Goal: Task Accomplishment & Management: Manage account settings

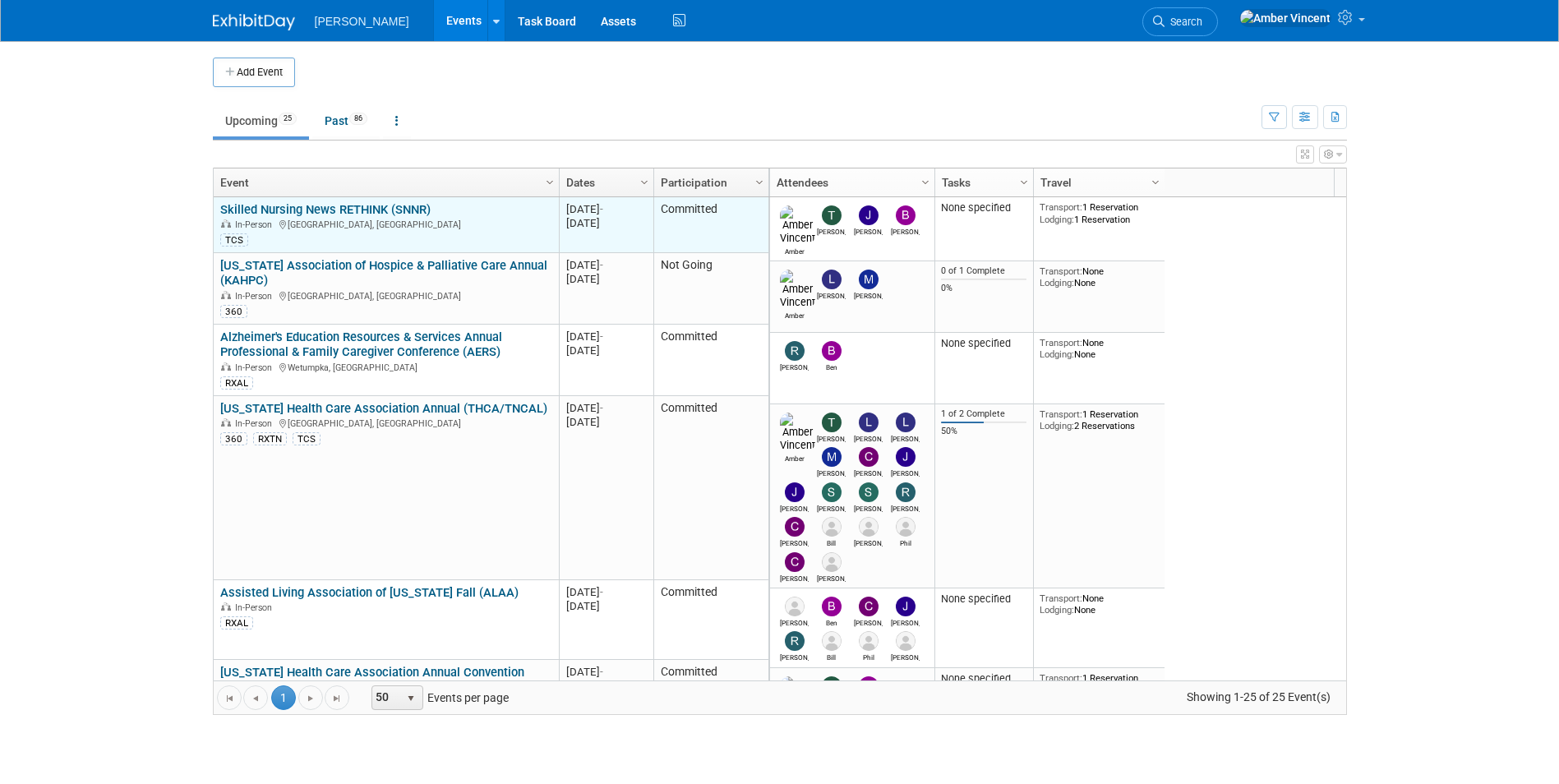
click at [417, 215] on link "Skilled Nursing News RETHINK (SNNR)" at bounding box center [326, 210] width 211 height 15
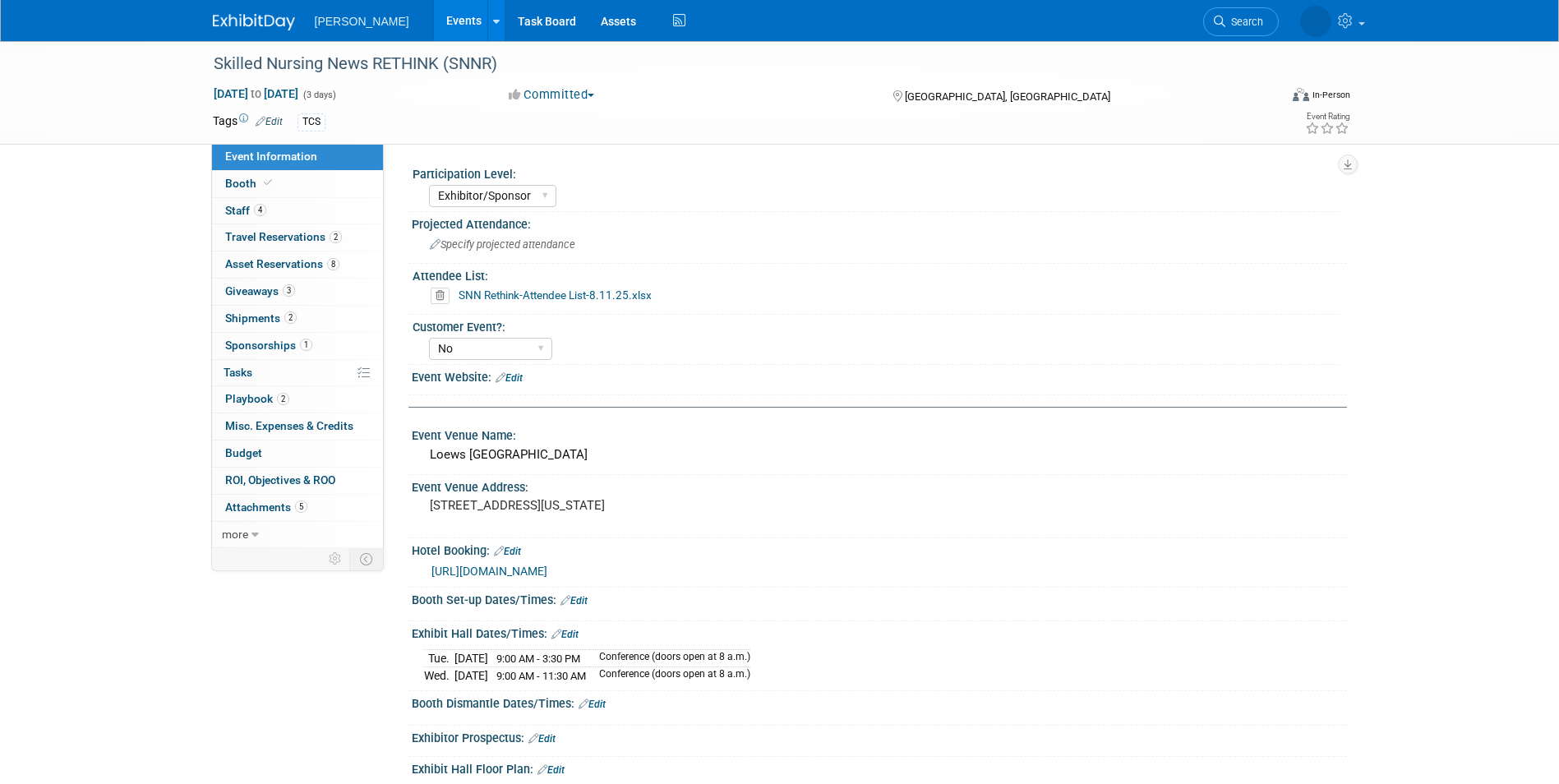
select select "Exhibitor/Sponsor"
select select "No"
click at [280, 315] on span "Shipments 2" at bounding box center [260, 318] width 72 height 13
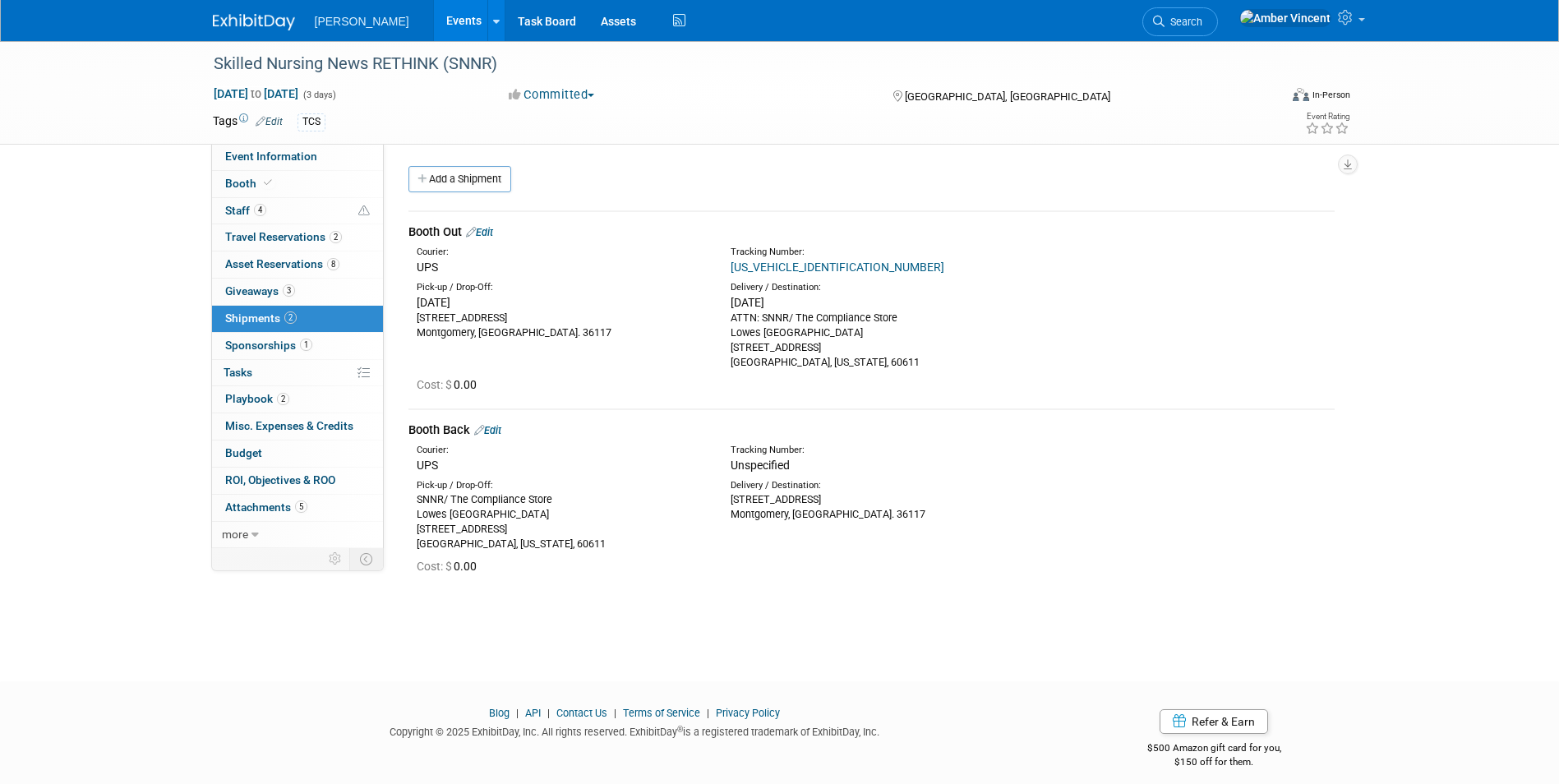
click at [827, 262] on link "1Z337610347366947" at bounding box center [837, 267] width 213 height 13
click at [1202, 22] on span "Search" at bounding box center [1183, 22] width 38 height 13
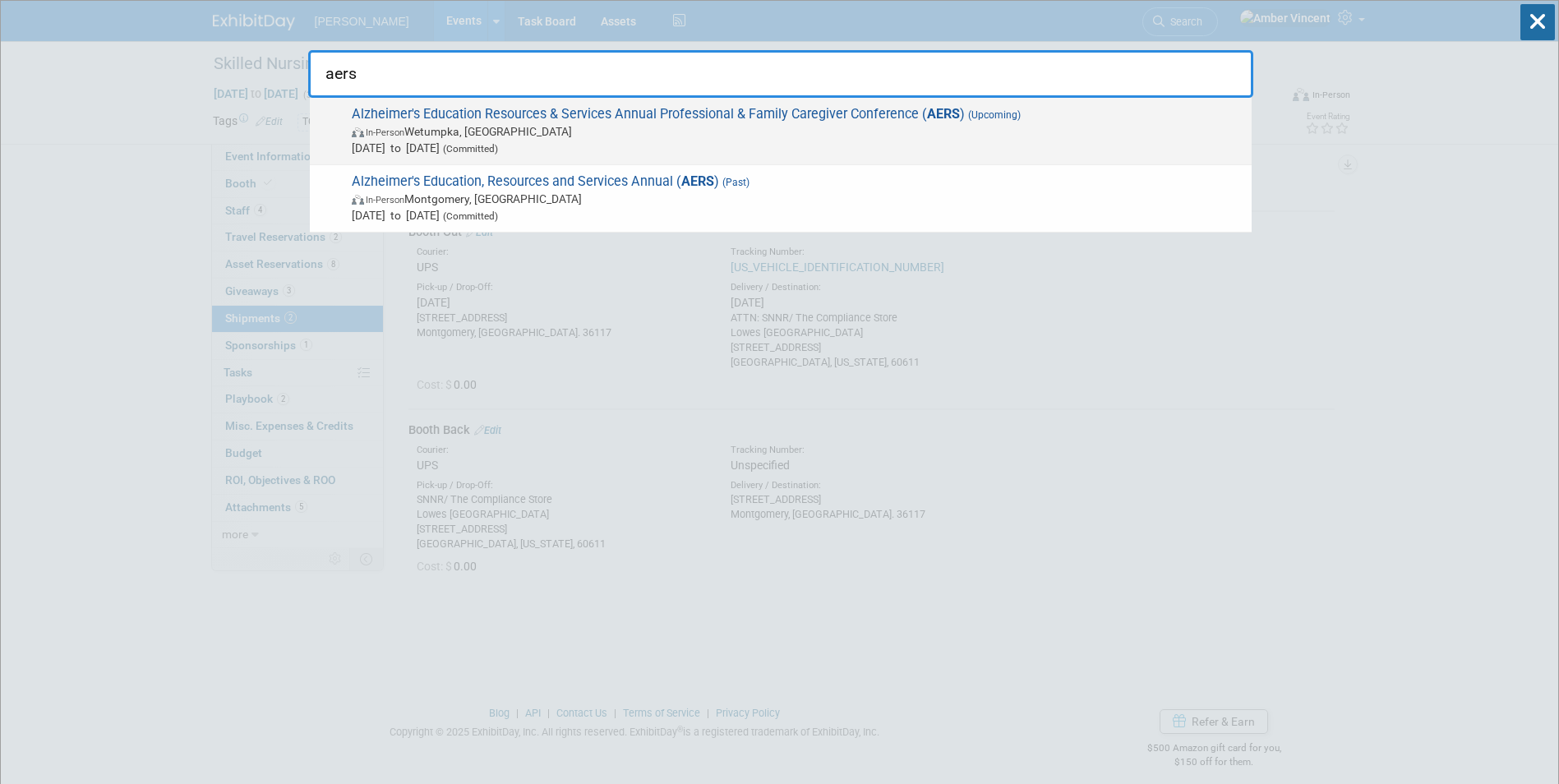
type input "aers"
click at [1014, 121] on span "Alzheimer's Education Resources & Services Annual Professional & Family Caregiv…" at bounding box center [795, 131] width 897 height 50
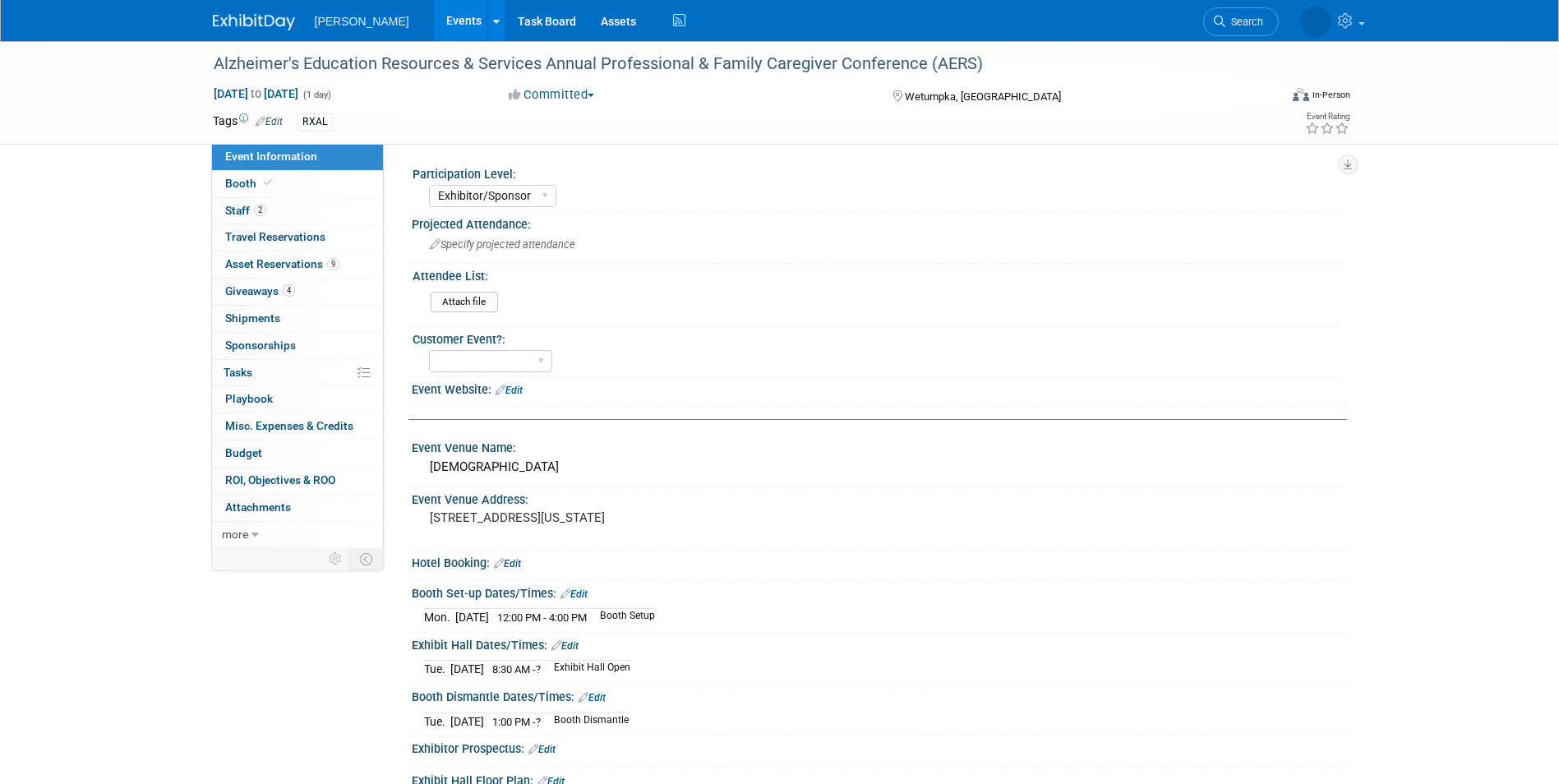
select select "Exhibitor/Sponsor"
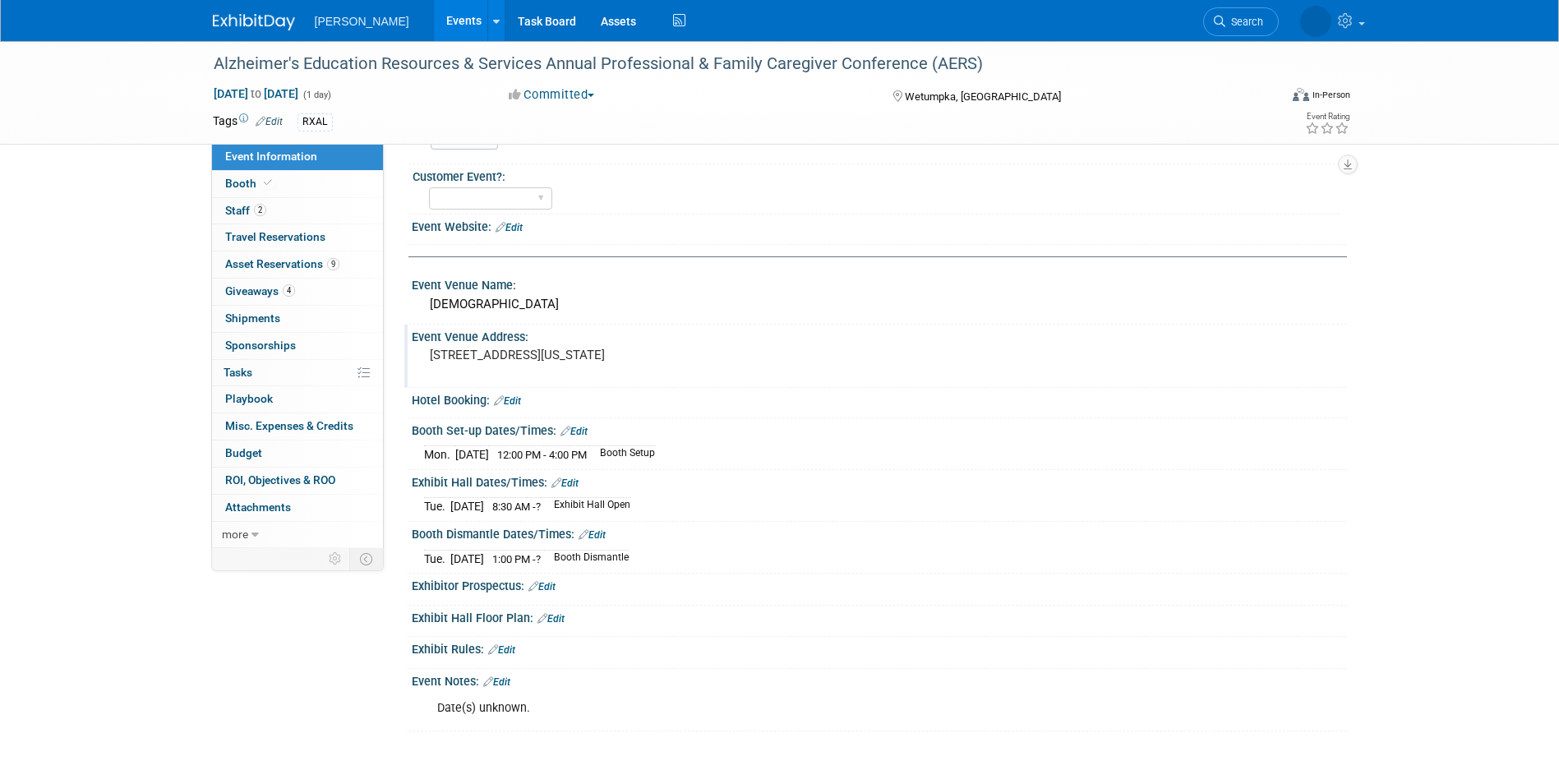
scroll to position [164, 0]
click at [576, 483] on link "Edit" at bounding box center [565, 481] width 27 height 12
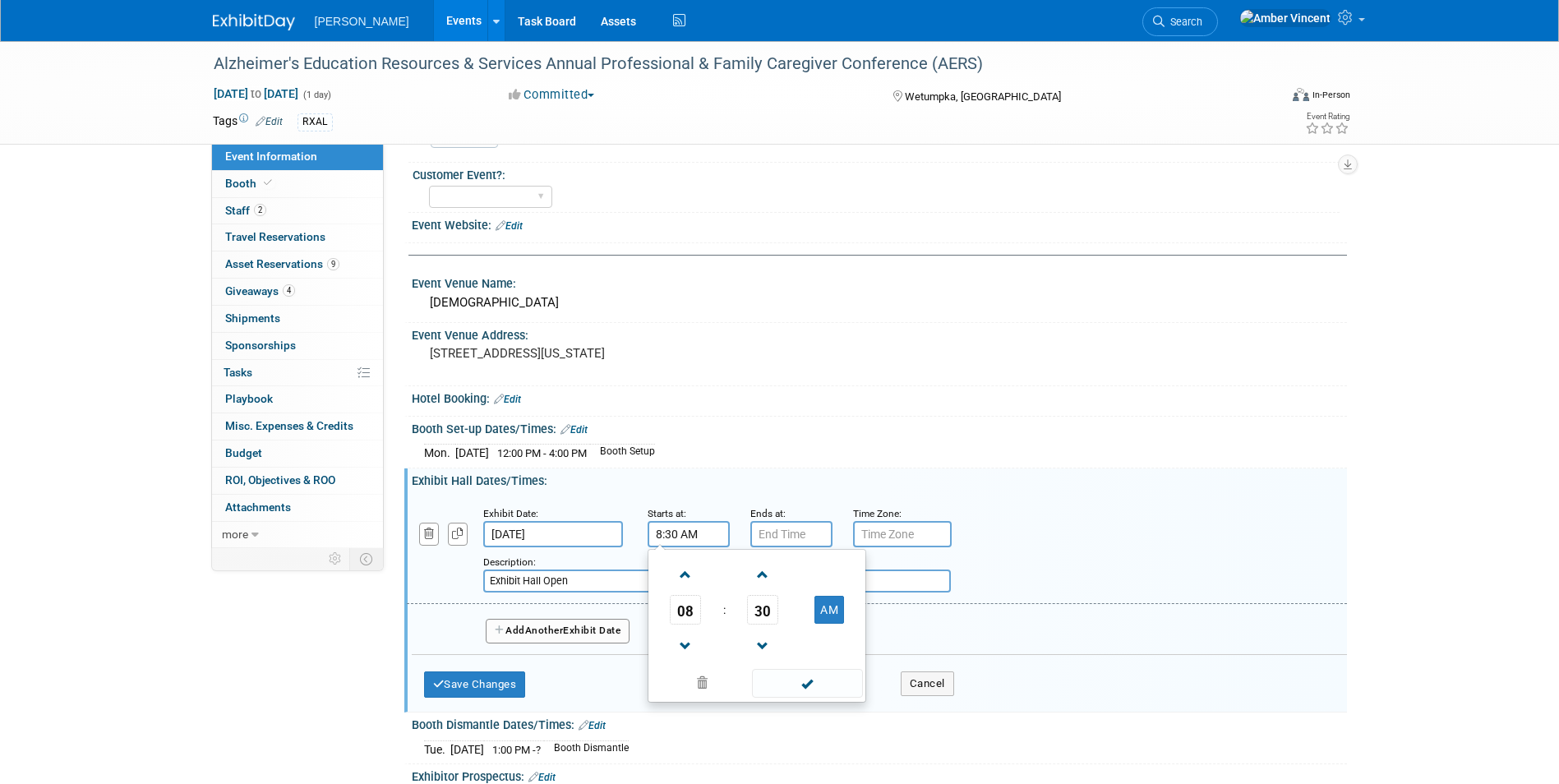
click at [681, 522] on input "8:30 AM" at bounding box center [689, 534] width 83 height 26
click at [760, 605] on span "30" at bounding box center [762, 610] width 31 height 30
click at [698, 585] on td "00" at bounding box center [678, 574] width 53 height 44
click at [829, 621] on button "AM" at bounding box center [829, 610] width 30 height 28
click at [829, 619] on button "PM" at bounding box center [829, 610] width 30 height 28
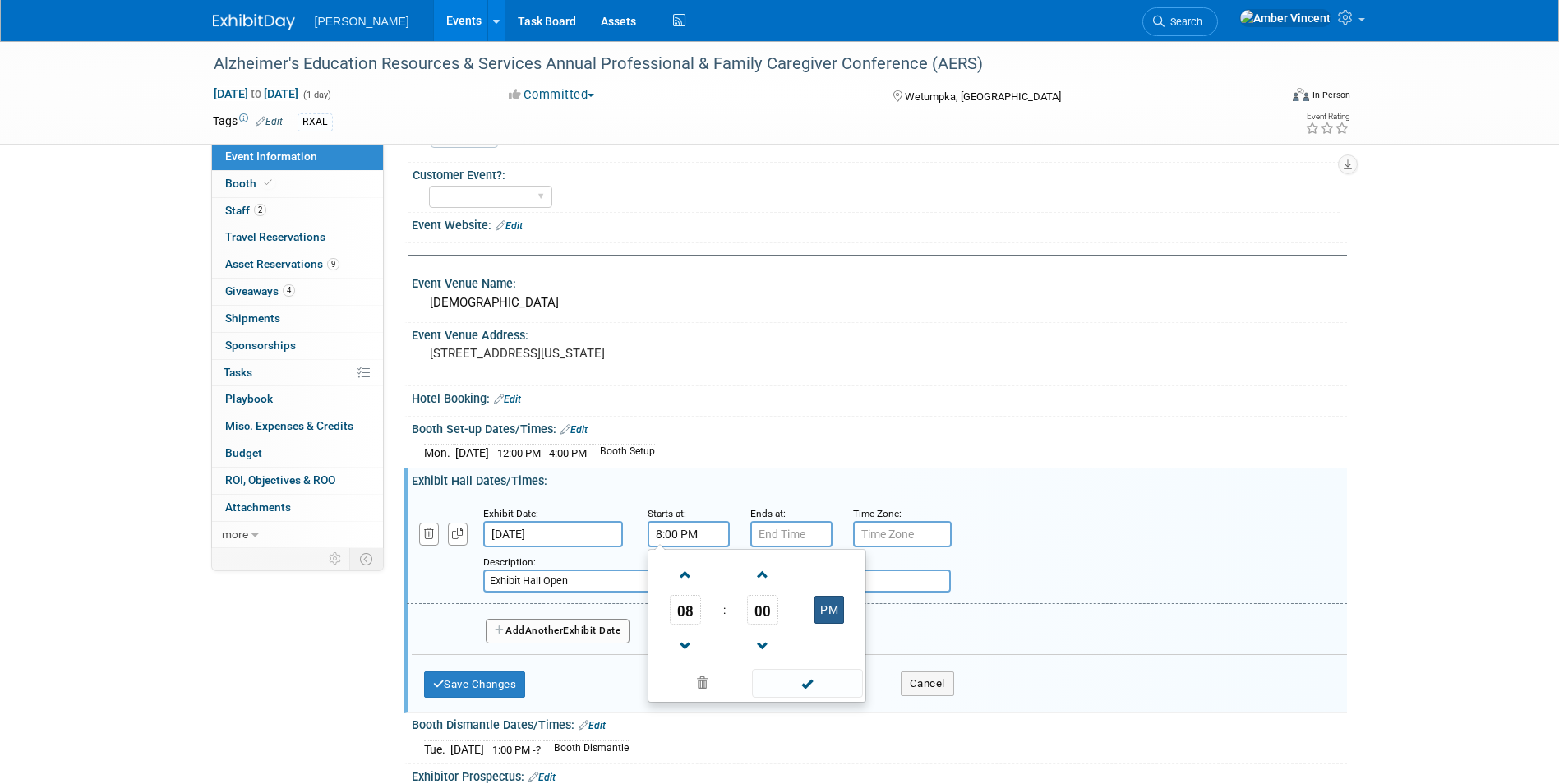
type input "8:00 AM"
click at [832, 678] on span at bounding box center [808, 683] width 111 height 29
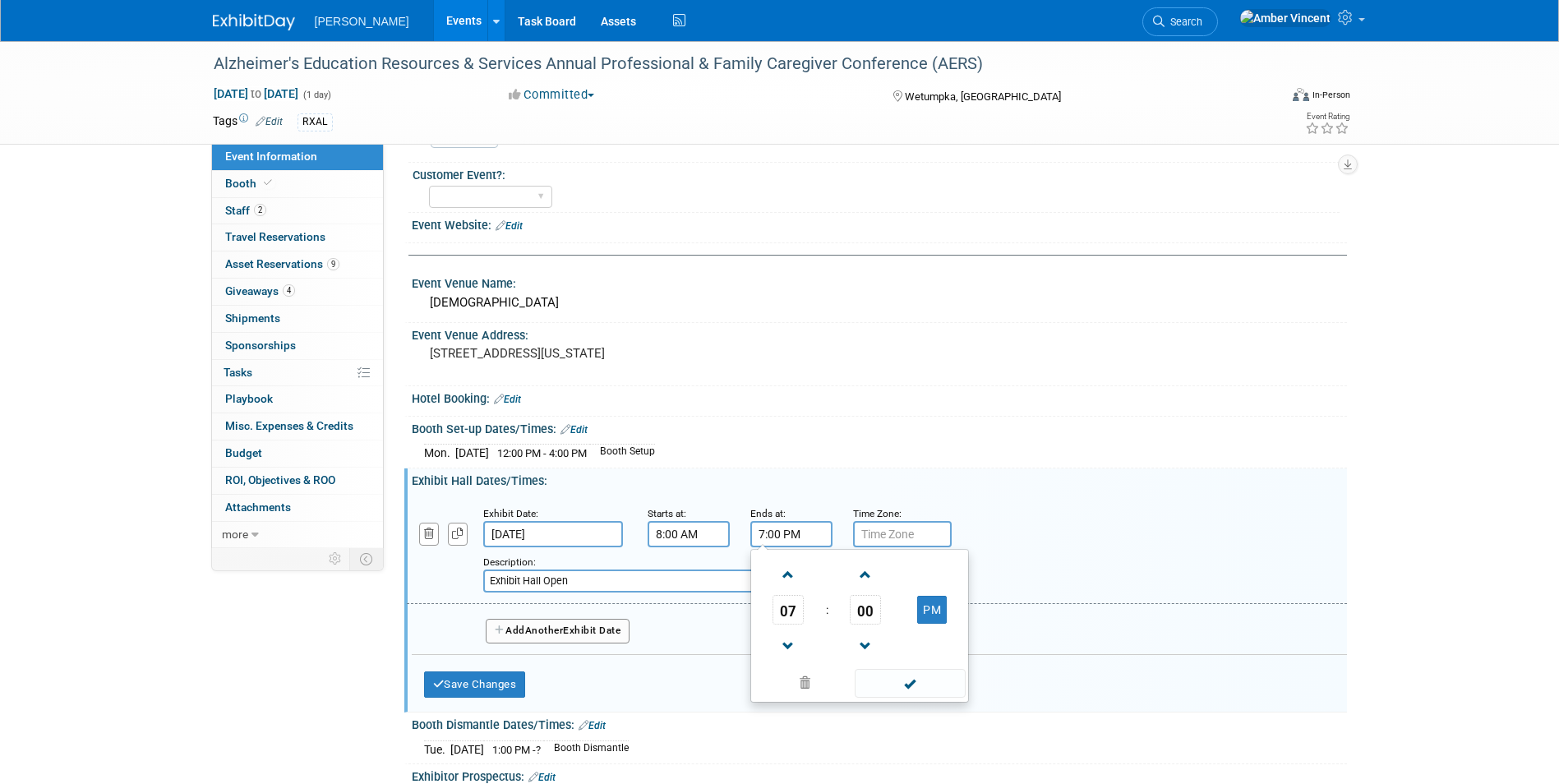
click at [805, 535] on input "7:00 PM" at bounding box center [791, 534] width 83 height 26
click at [786, 583] on span at bounding box center [789, 575] width 29 height 29
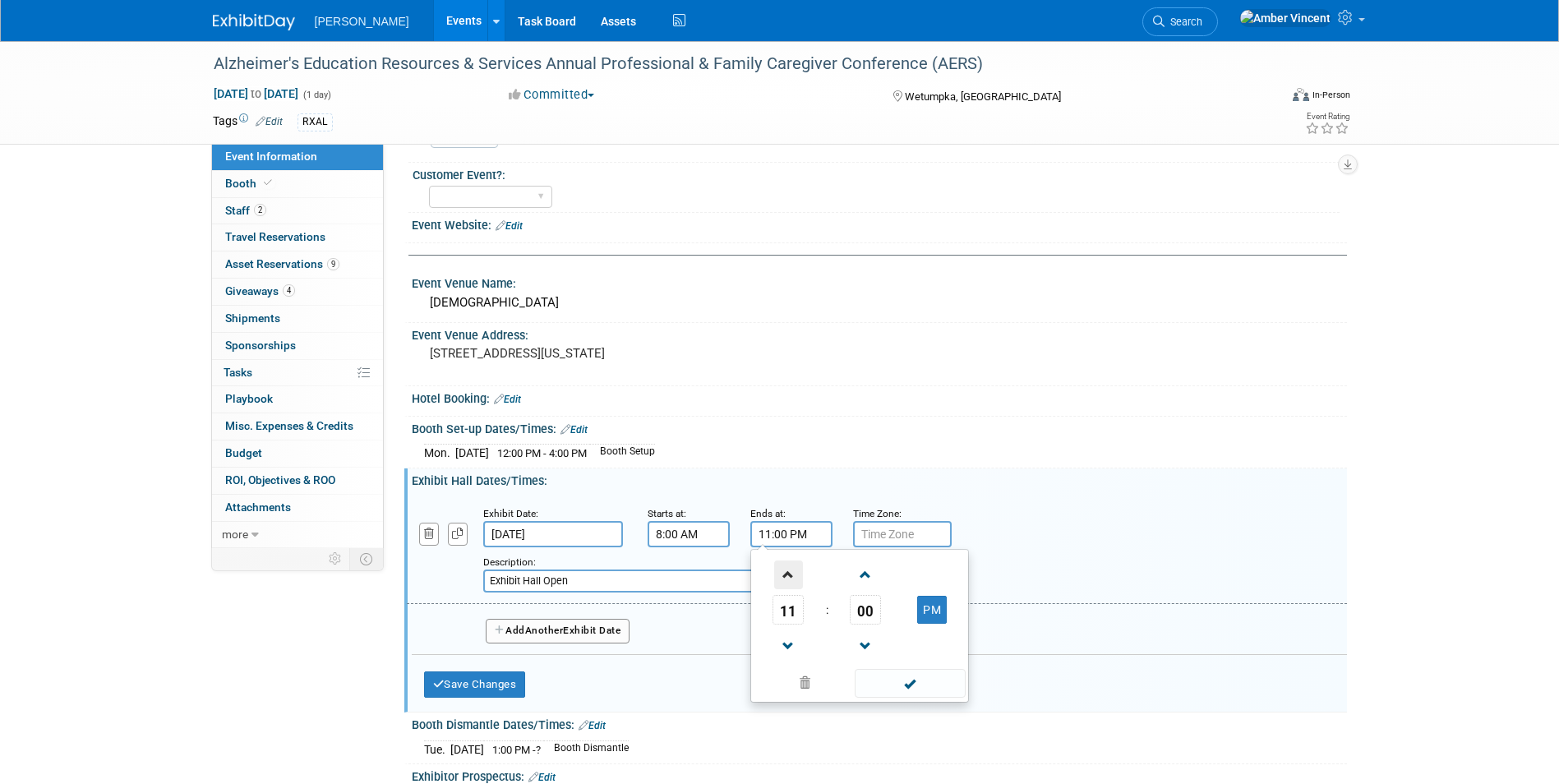
click at [786, 583] on span at bounding box center [789, 575] width 29 height 29
click at [937, 614] on button "AM" at bounding box center [932, 610] width 30 height 28
type input "1:00 PM"
click at [924, 687] on span at bounding box center [910, 683] width 111 height 29
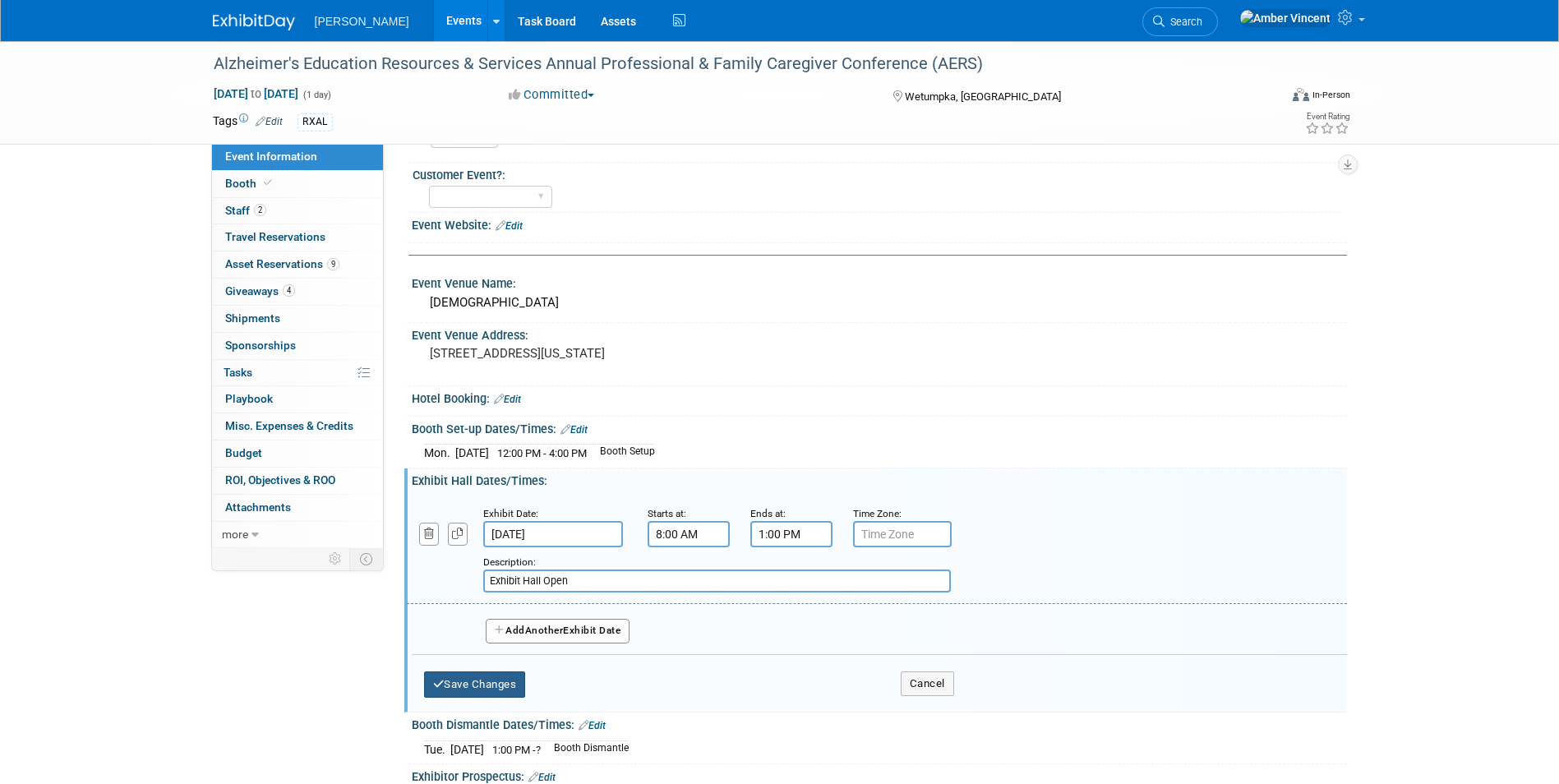
click at [492, 683] on button "Save Changes" at bounding box center [475, 684] width 102 height 26
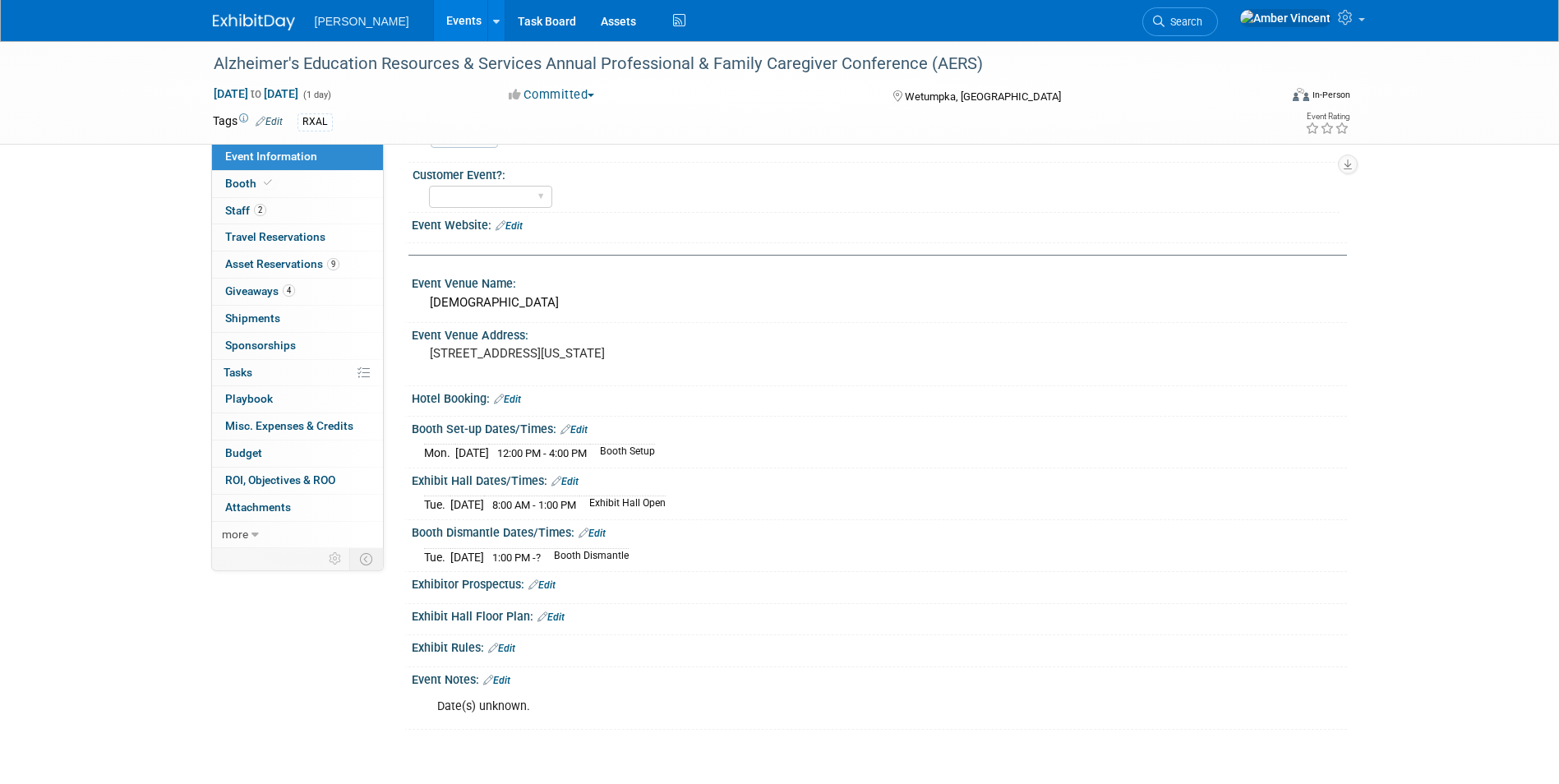
click at [603, 529] on link "Edit" at bounding box center [593, 533] width 27 height 12
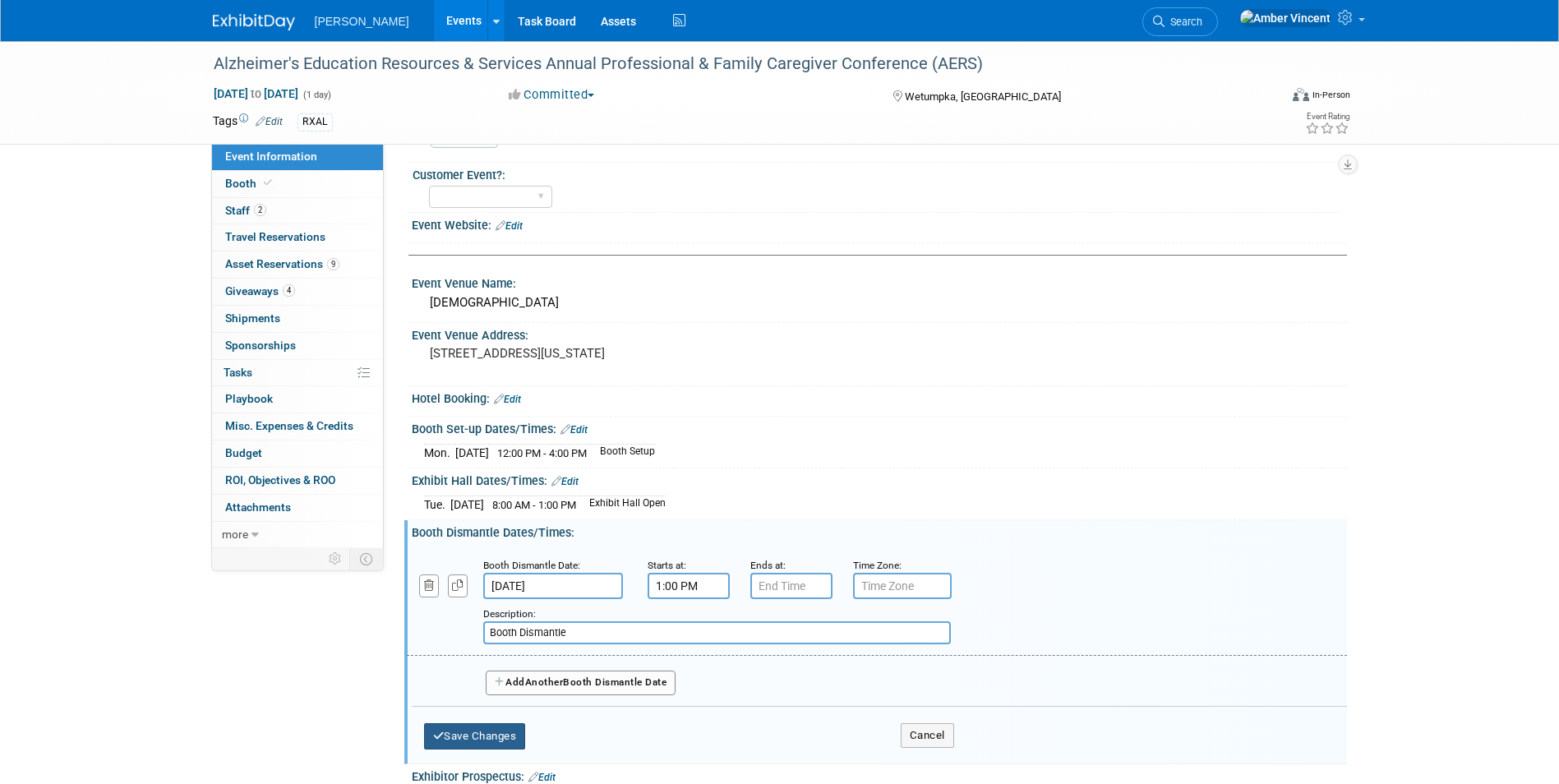
click at [500, 739] on button "Save Changes" at bounding box center [475, 736] width 102 height 26
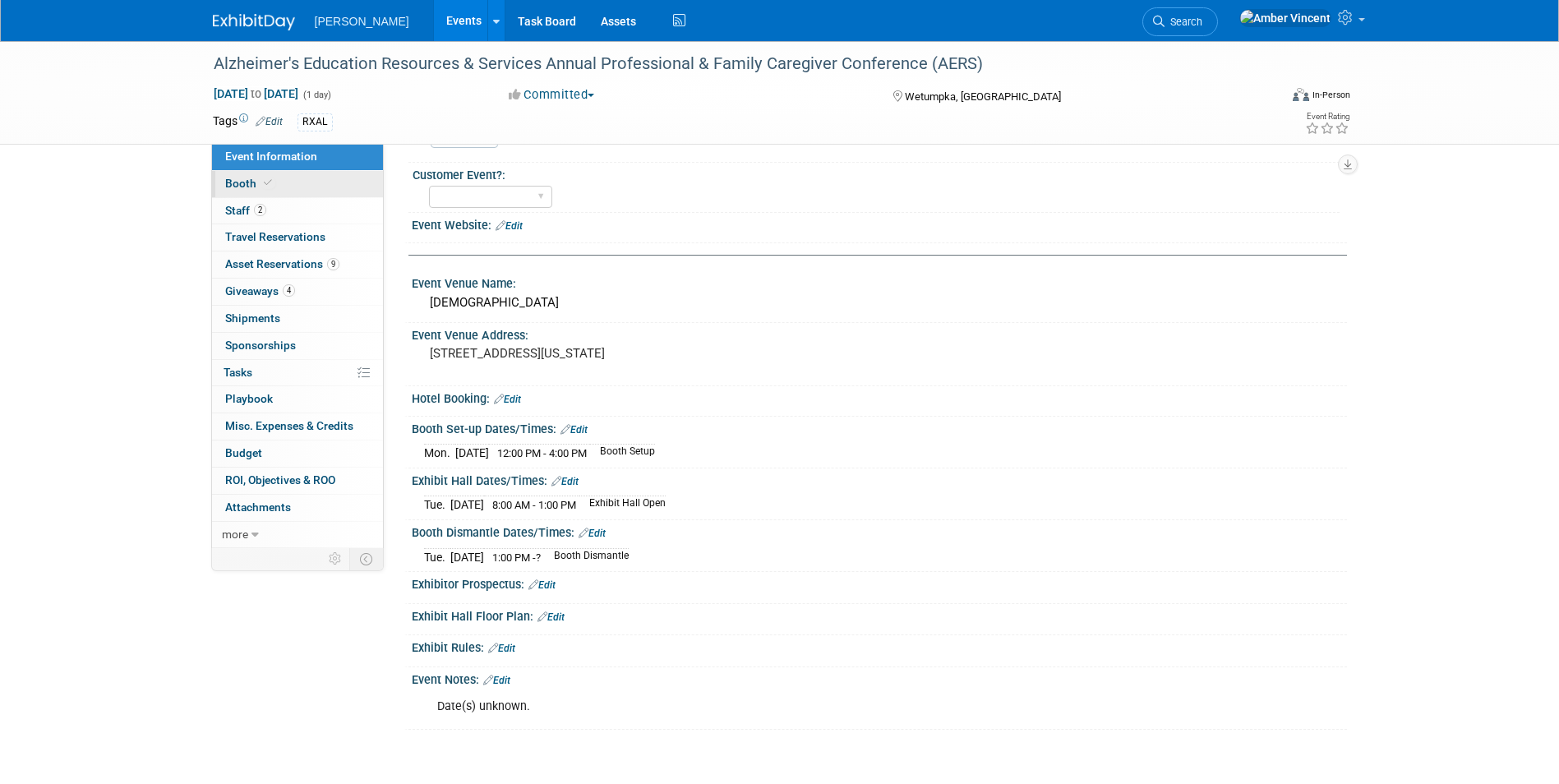
click at [285, 181] on link "Booth" at bounding box center [298, 183] width 171 height 26
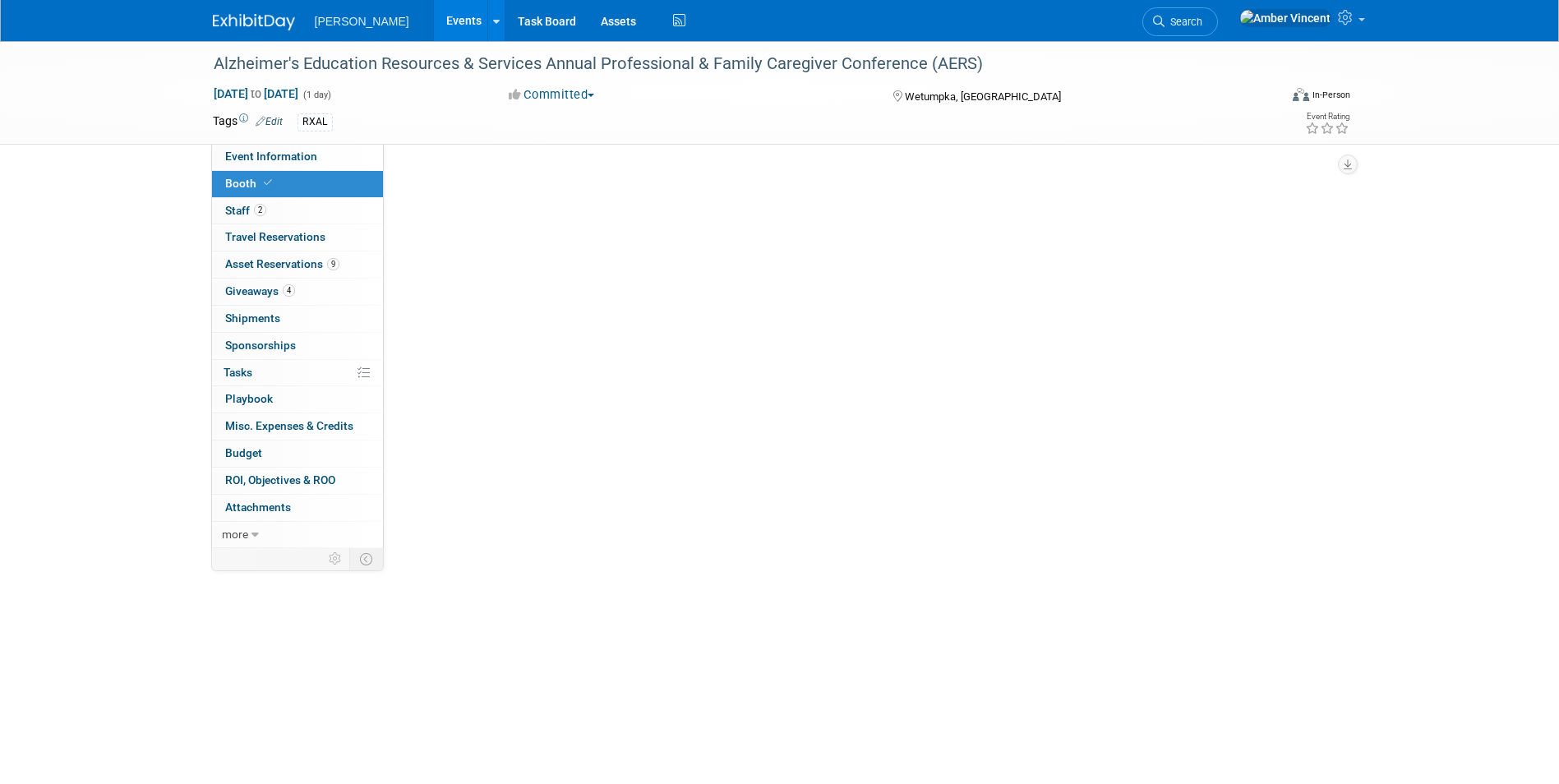
scroll to position [0, 0]
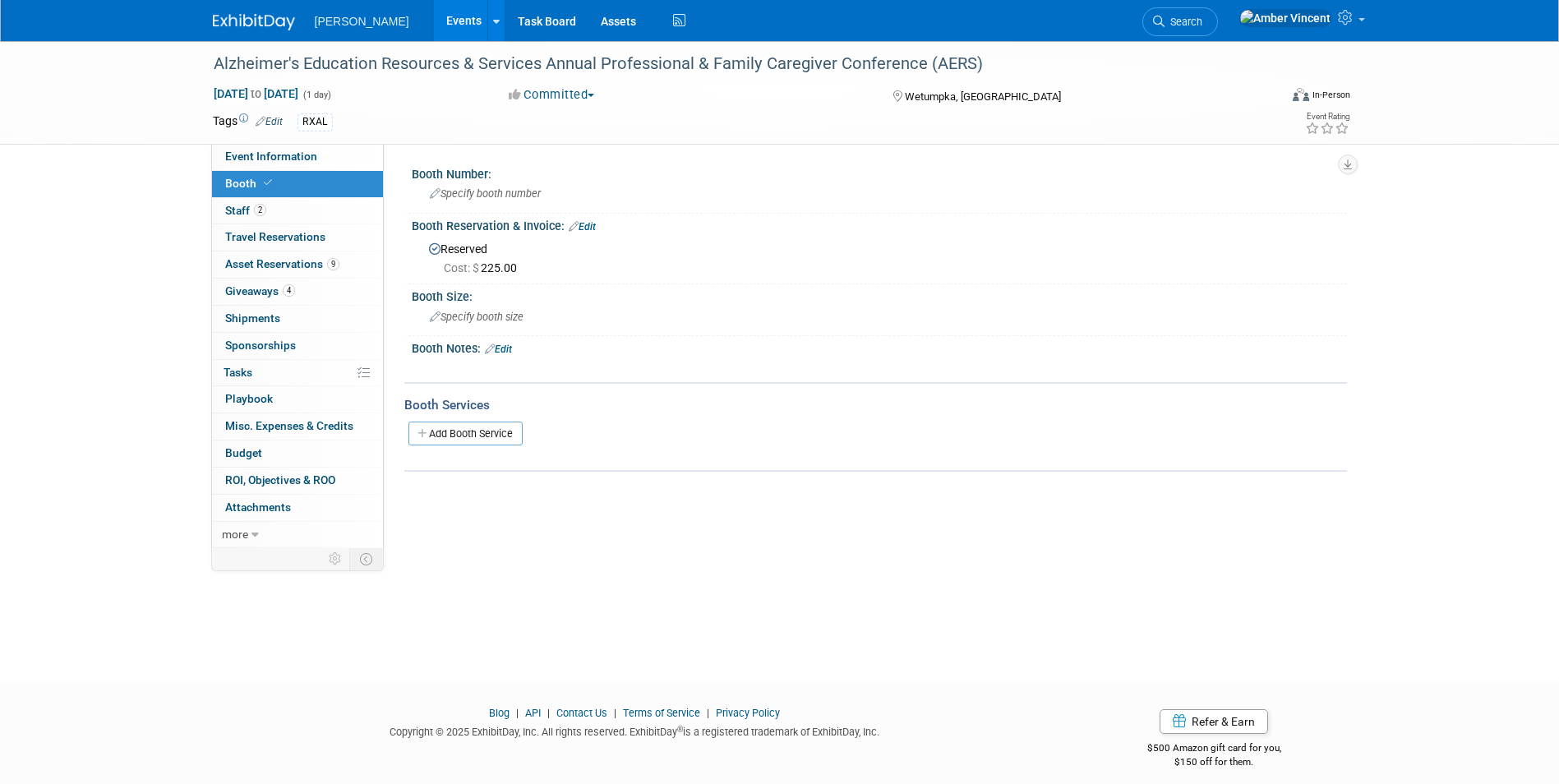
drag, startPoint x: 501, startPoint y: 350, endPoint x: 499, endPoint y: 358, distance: 8.2
click at [501, 350] on link "Edit" at bounding box center [498, 349] width 27 height 12
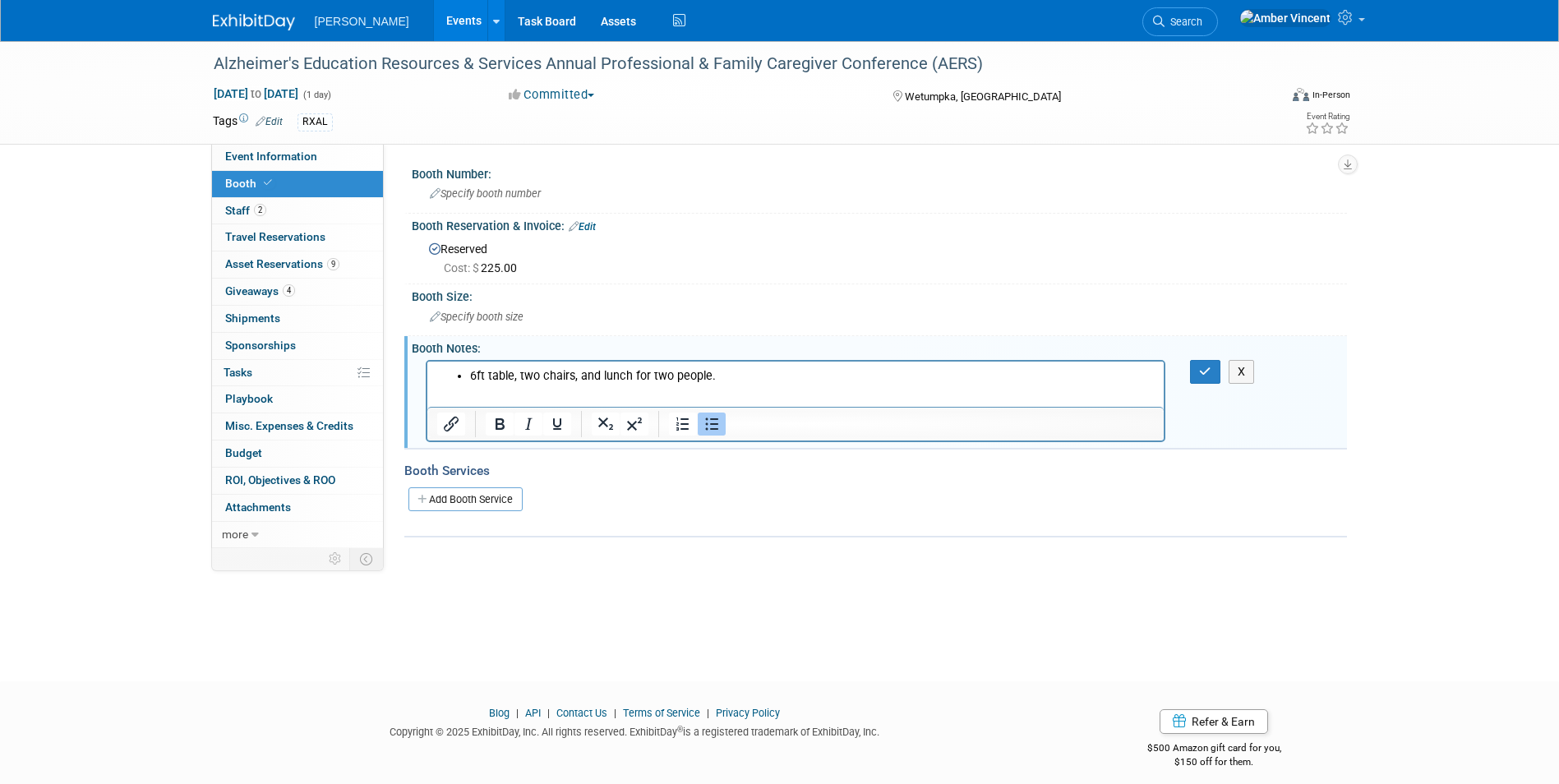
click at [469, 377] on li "6ft table, two chairs, and lunch for two people." at bounding box center [811, 376] width 685 height 16
click at [1199, 376] on icon "button" at bounding box center [1205, 371] width 13 height 12
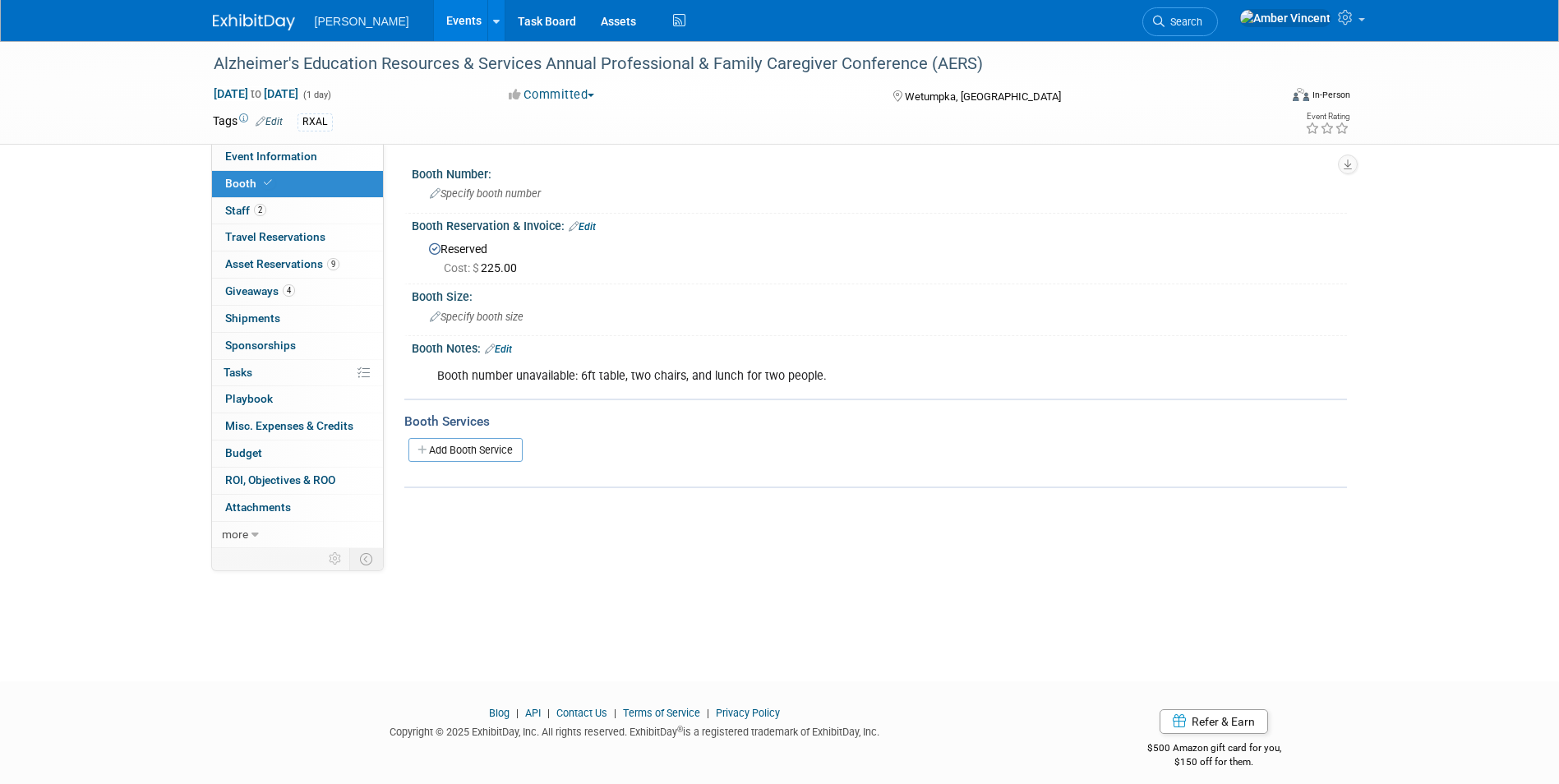
click at [588, 230] on link "Edit" at bounding box center [583, 227] width 27 height 12
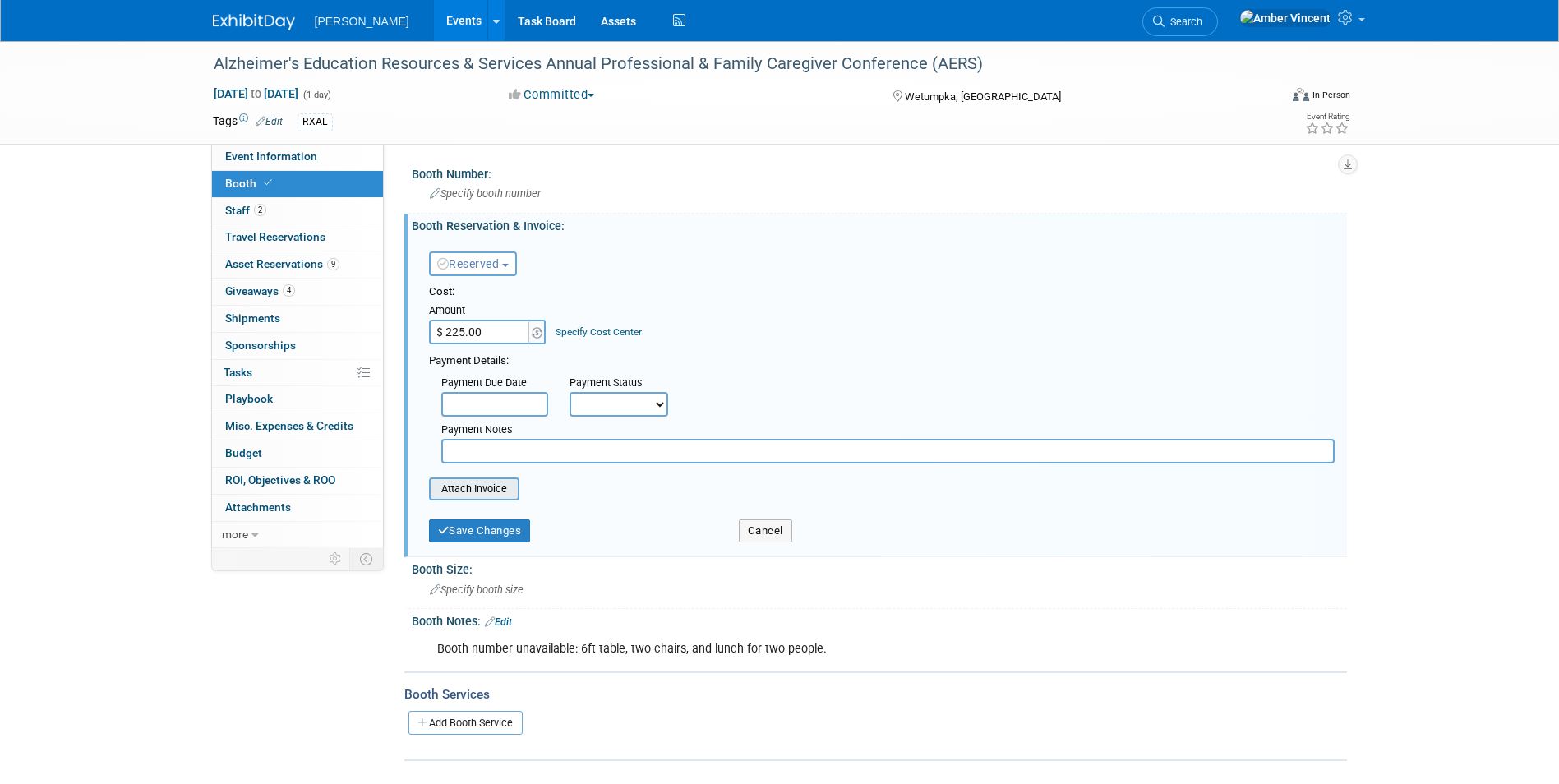
click at [466, 495] on input "file" at bounding box center [420, 489] width 196 height 20
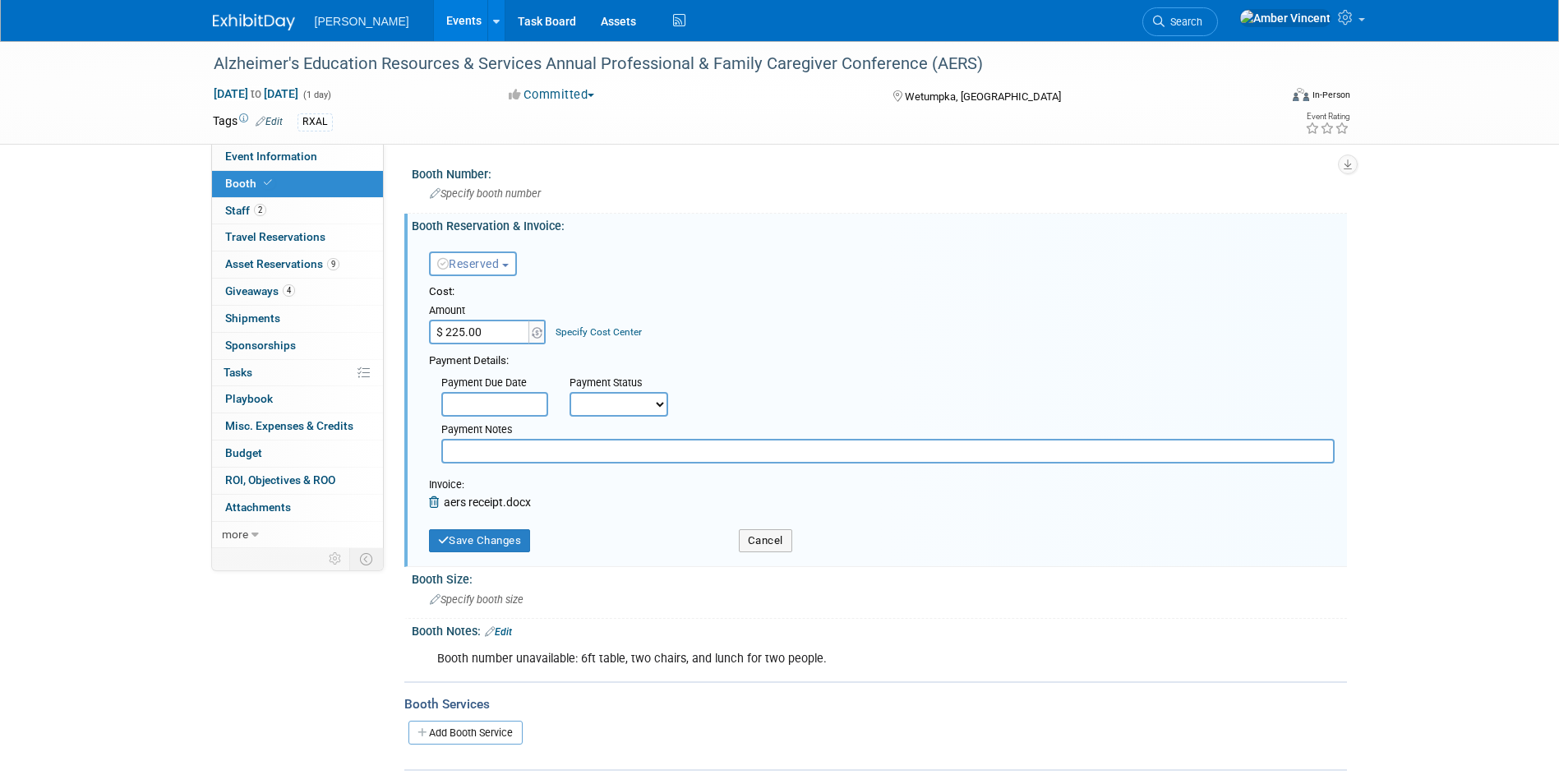
drag, startPoint x: 466, startPoint y: 495, endPoint x: 477, endPoint y: 406, distance: 89.7
click at [477, 406] on input "text" at bounding box center [495, 404] width 107 height 24
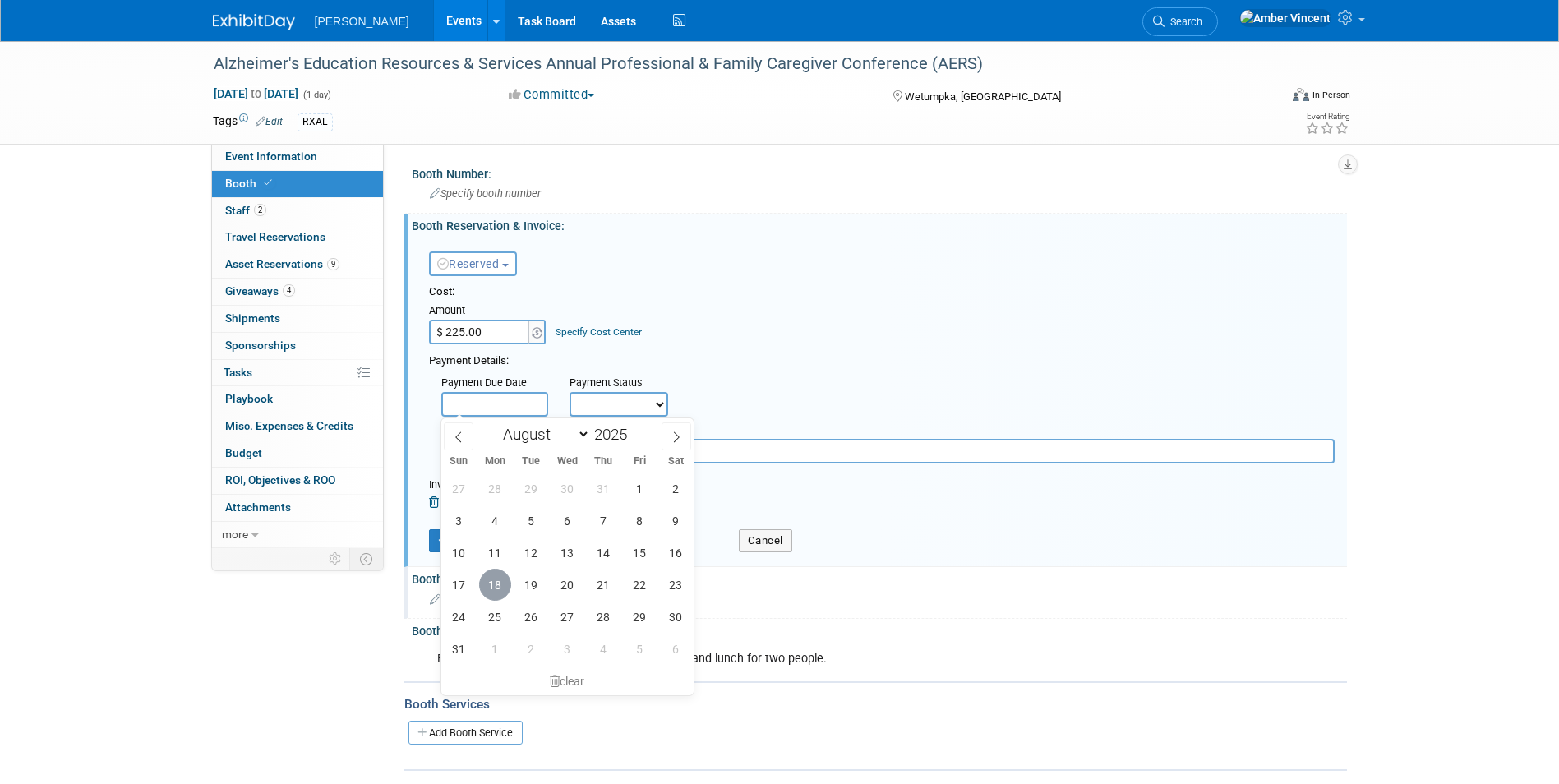
click at [495, 584] on span "18" at bounding box center [495, 584] width 32 height 32
type input "[DATE]"
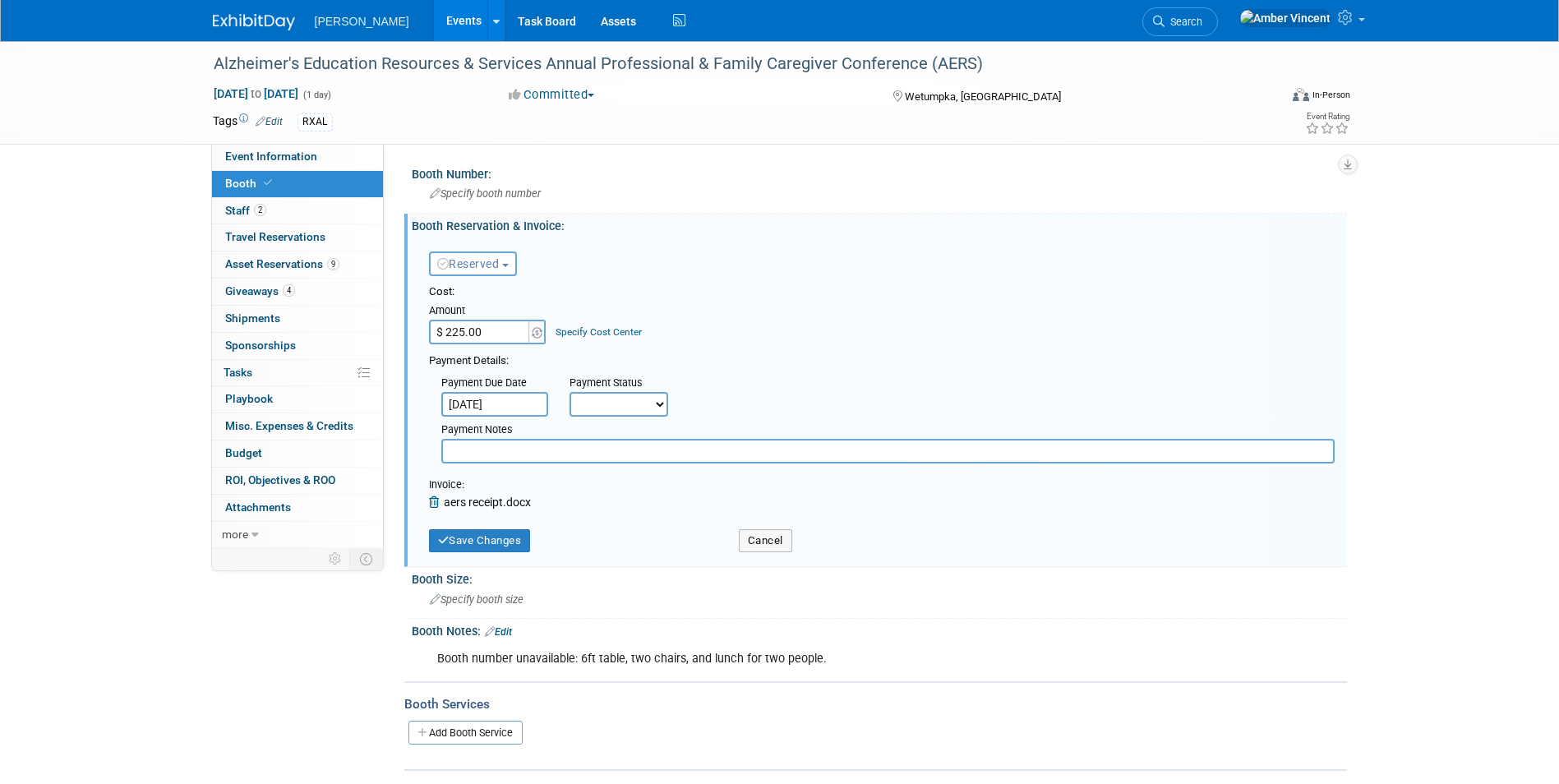
click at [584, 405] on select "Not Paid Yet Partially Paid Paid in Full" at bounding box center [619, 404] width 99 height 24
select select "1"
click at [570, 392] on select "Not Paid Yet Partially Paid Paid in Full" at bounding box center [619, 404] width 99 height 24
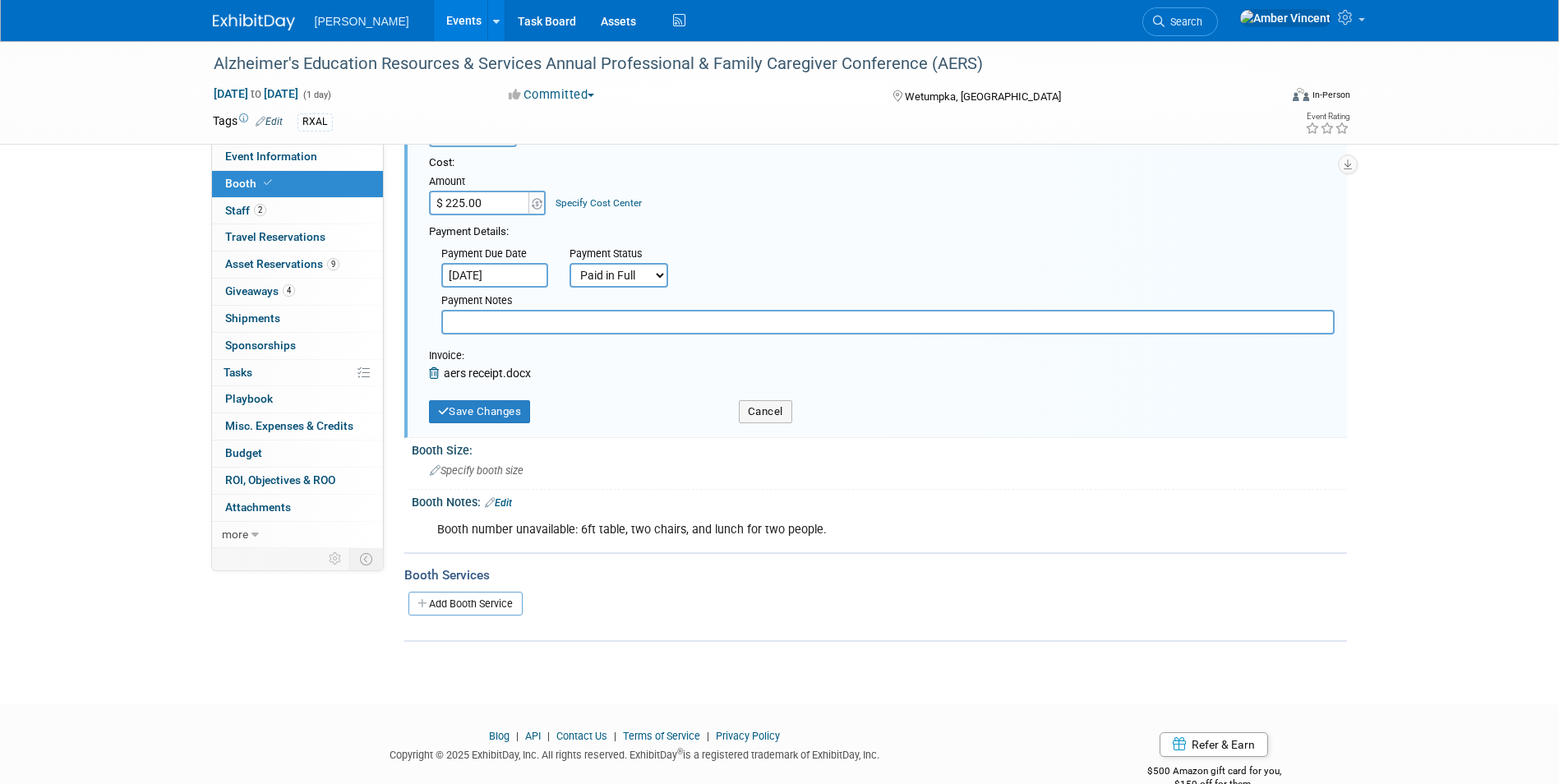
scroll to position [165, 0]
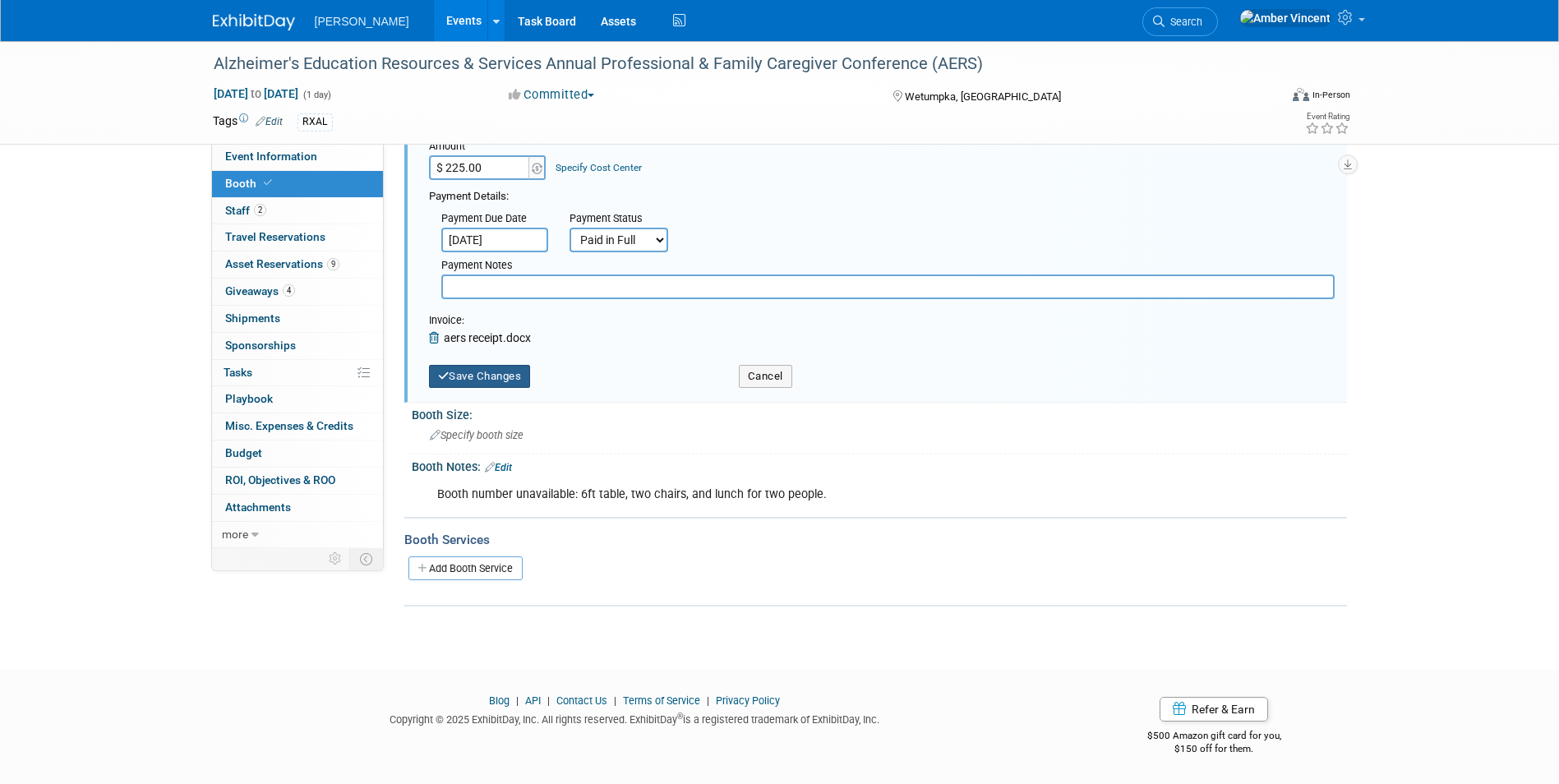
click at [459, 366] on button "Save Changes" at bounding box center [480, 376] width 102 height 23
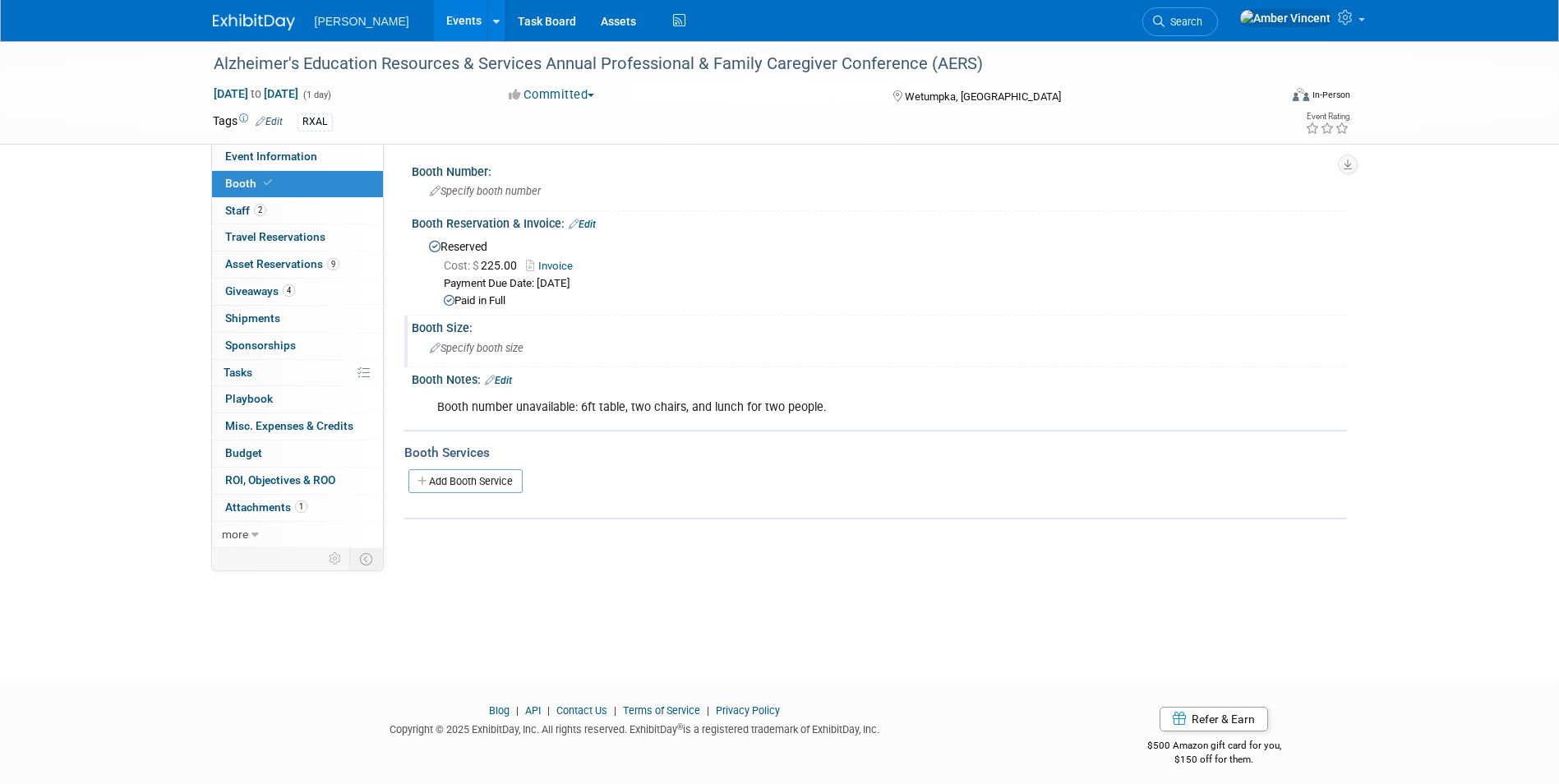
scroll to position [0, 0]
click at [1202, 19] on span "Search" at bounding box center [1183, 22] width 38 height 13
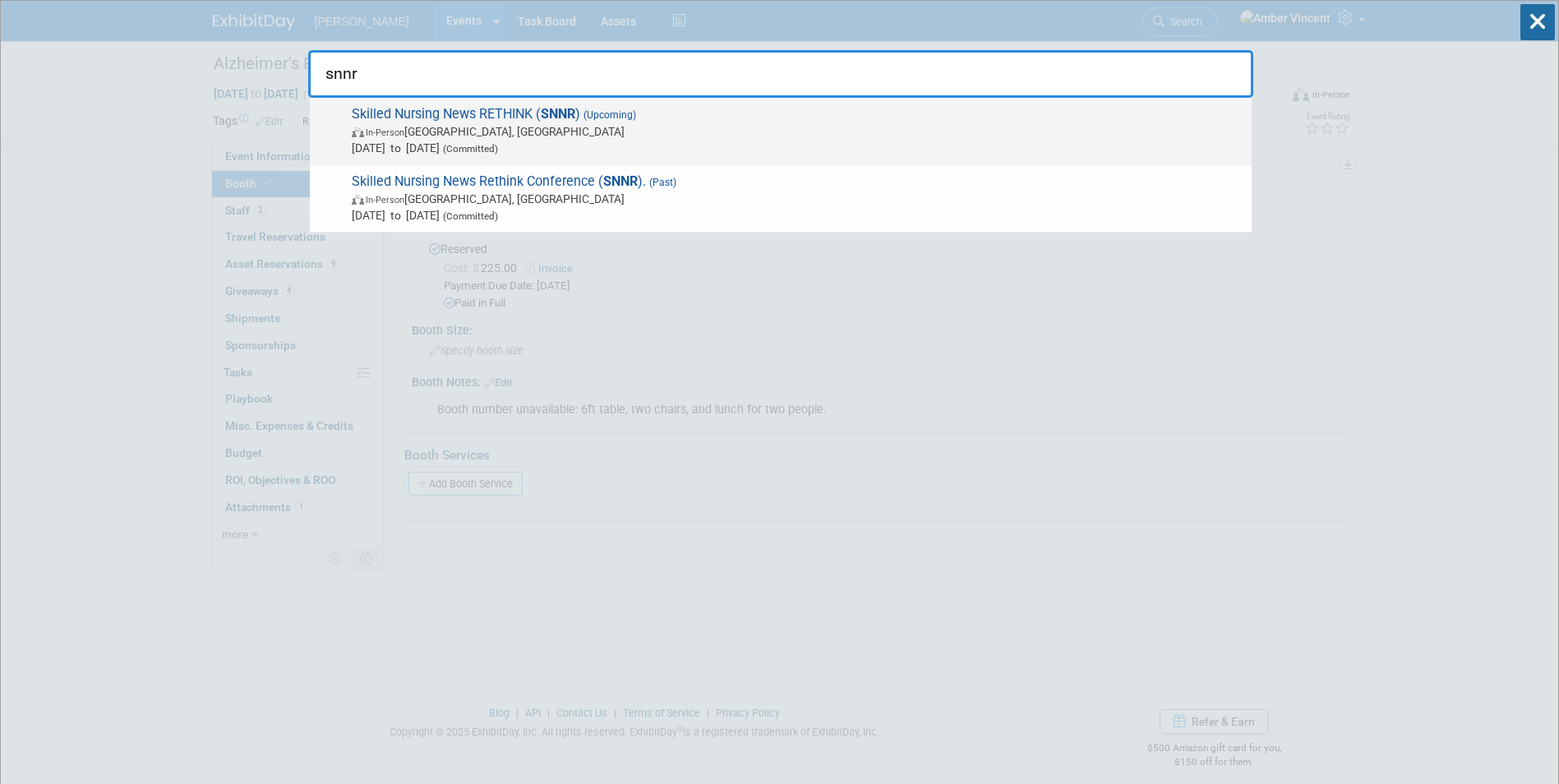
type input "snnr"
click at [839, 131] on span "In-Person Chicago, IL" at bounding box center [798, 132] width 892 height 16
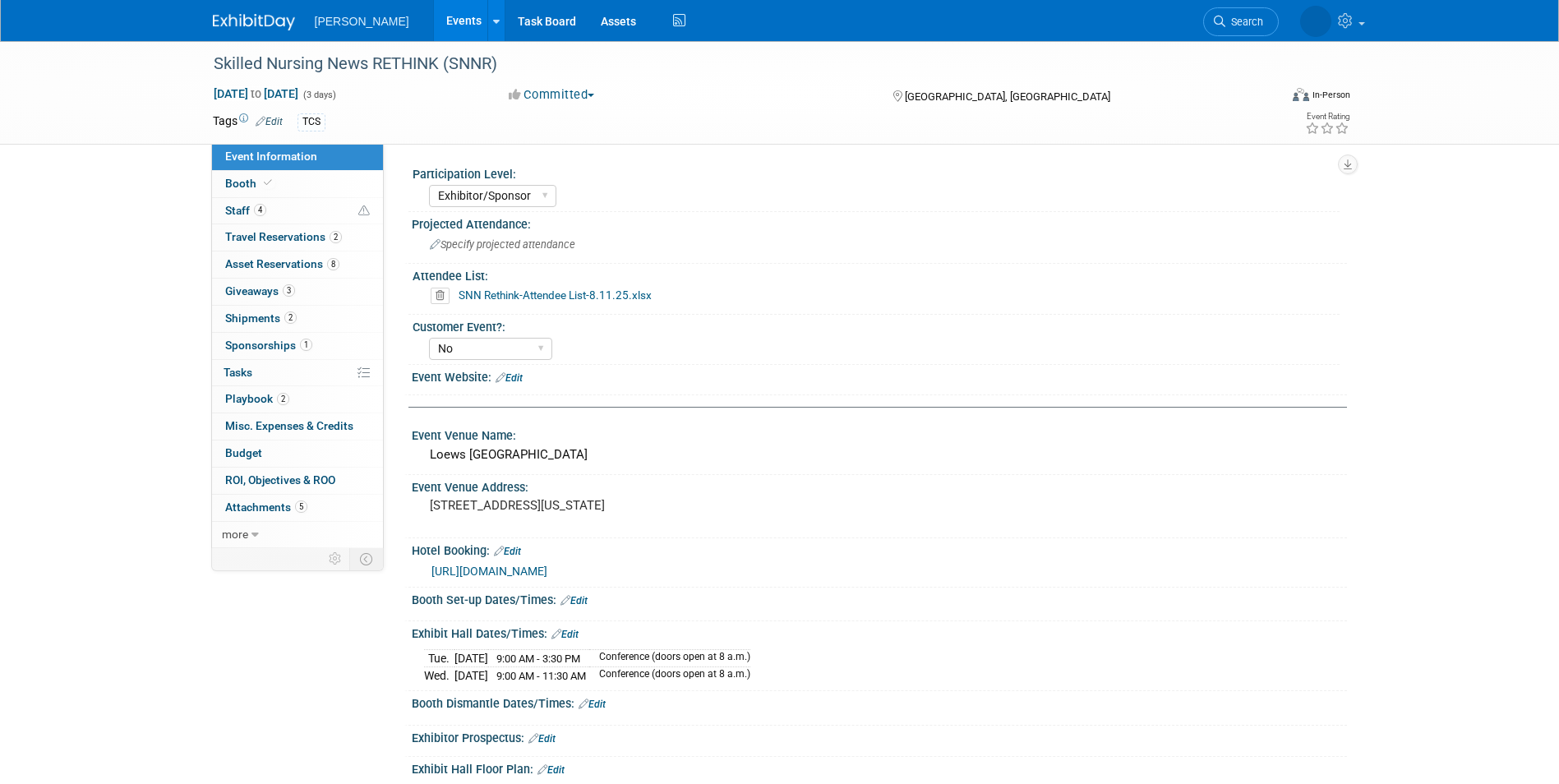
select select "Exhibitor/Sponsor"
select select "No"
click at [241, 323] on span "Shipments 2" at bounding box center [260, 318] width 72 height 13
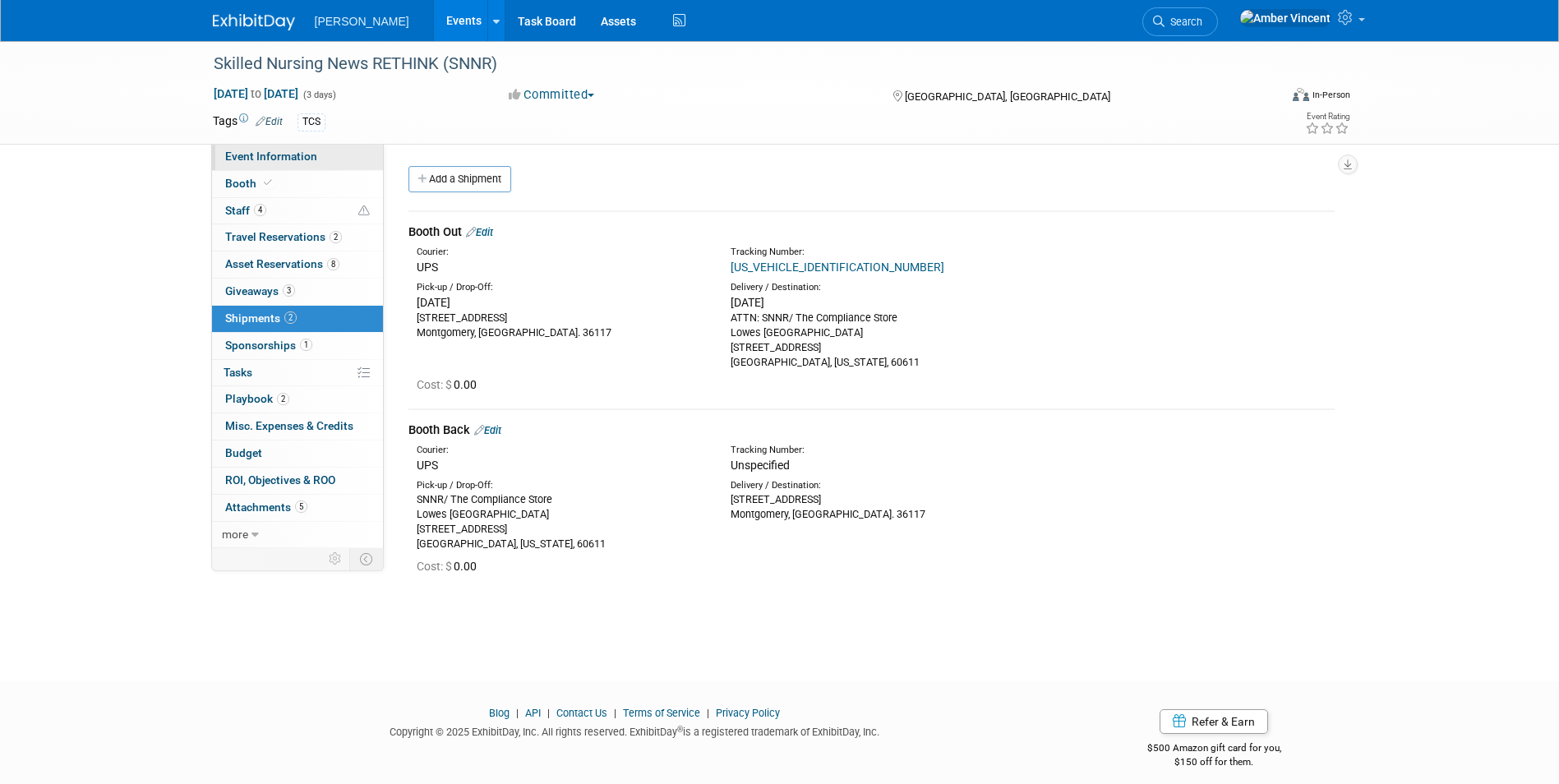
click at [251, 151] on span "Event Information" at bounding box center [270, 156] width 92 height 13
select select "Exhibitor/Sponsor"
select select "No"
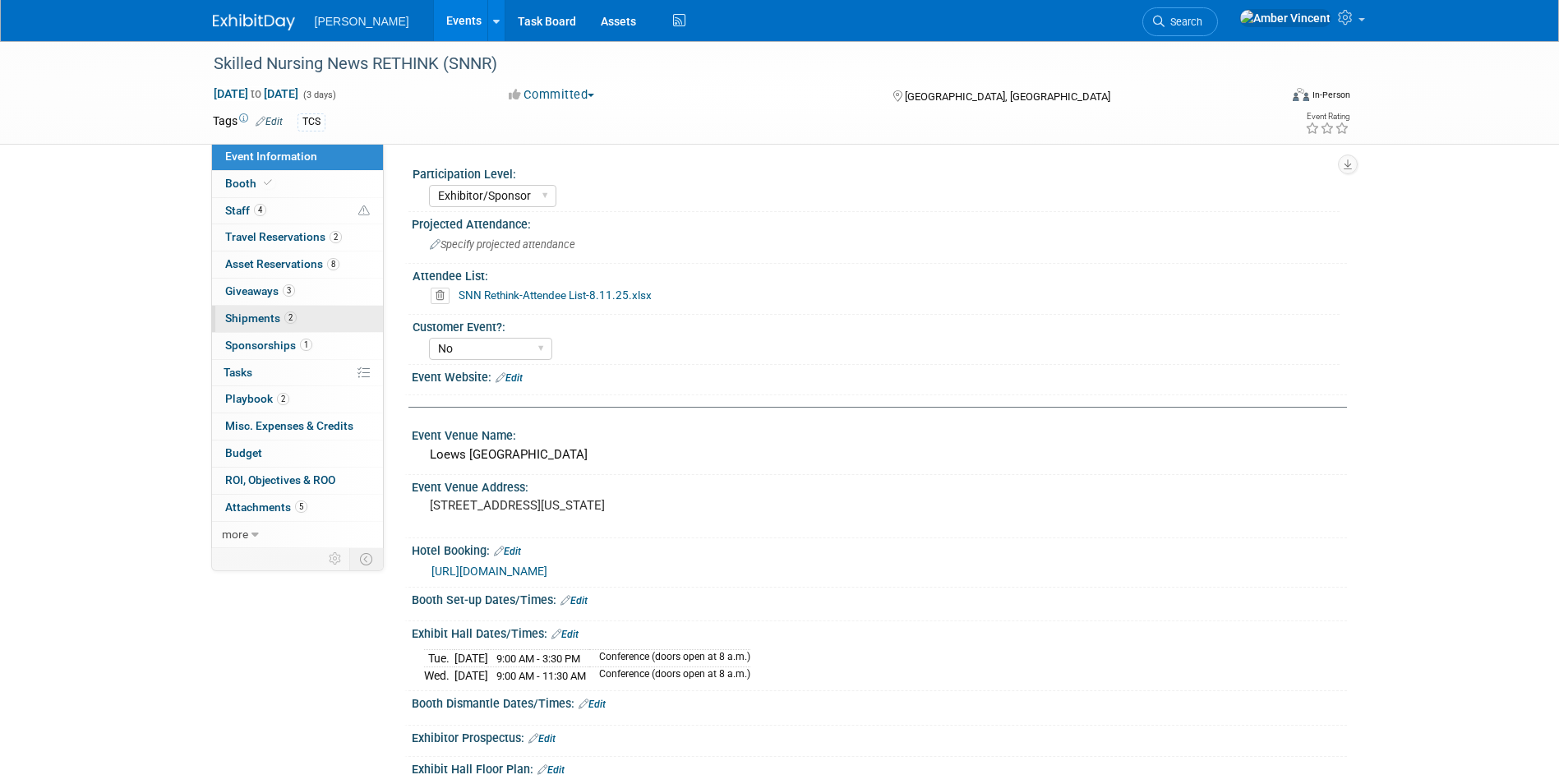
click at [245, 313] on span "Shipments 2" at bounding box center [260, 318] width 72 height 13
